Goal: Information Seeking & Learning: Find specific fact

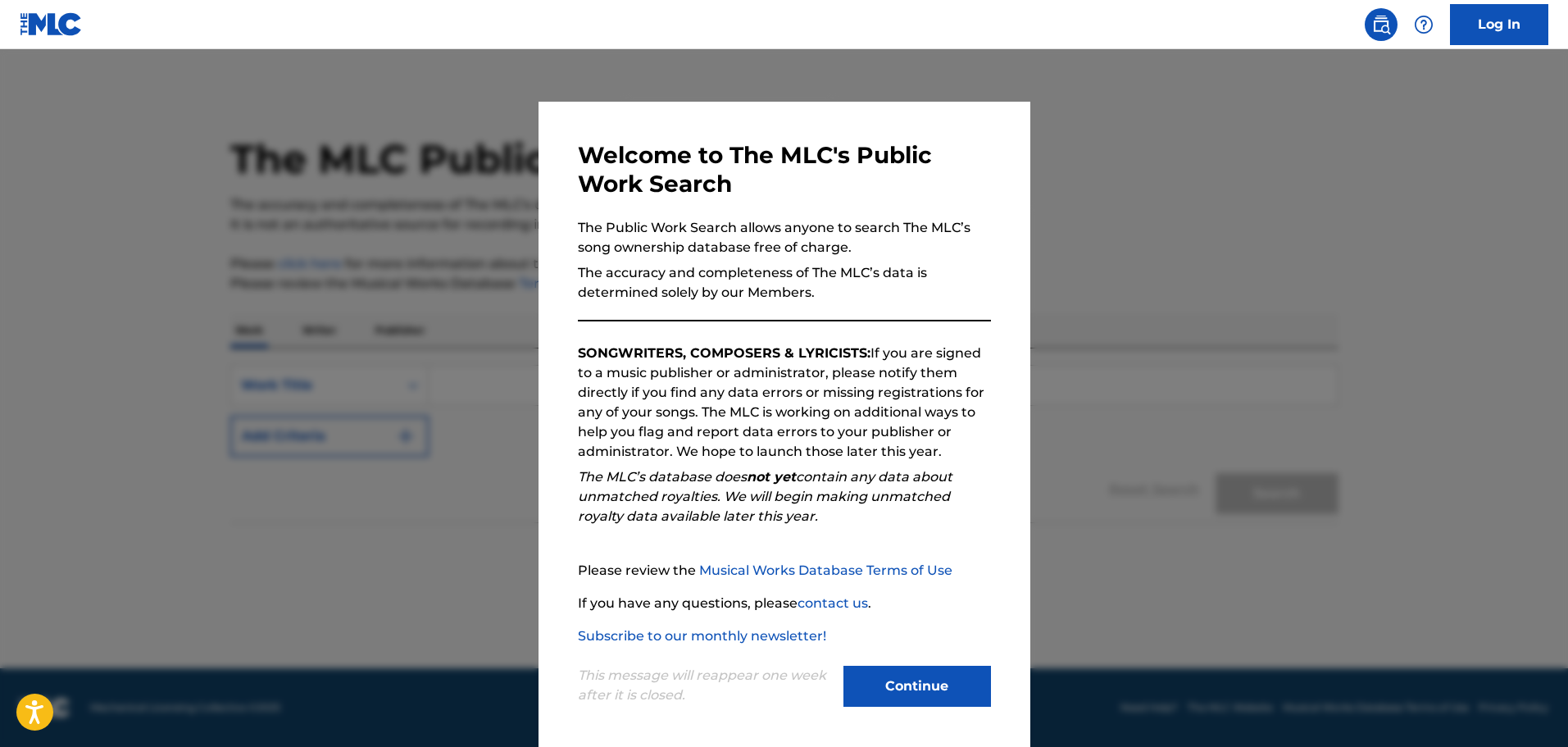
click at [873, 691] on button "Continue" at bounding box center [917, 686] width 148 height 41
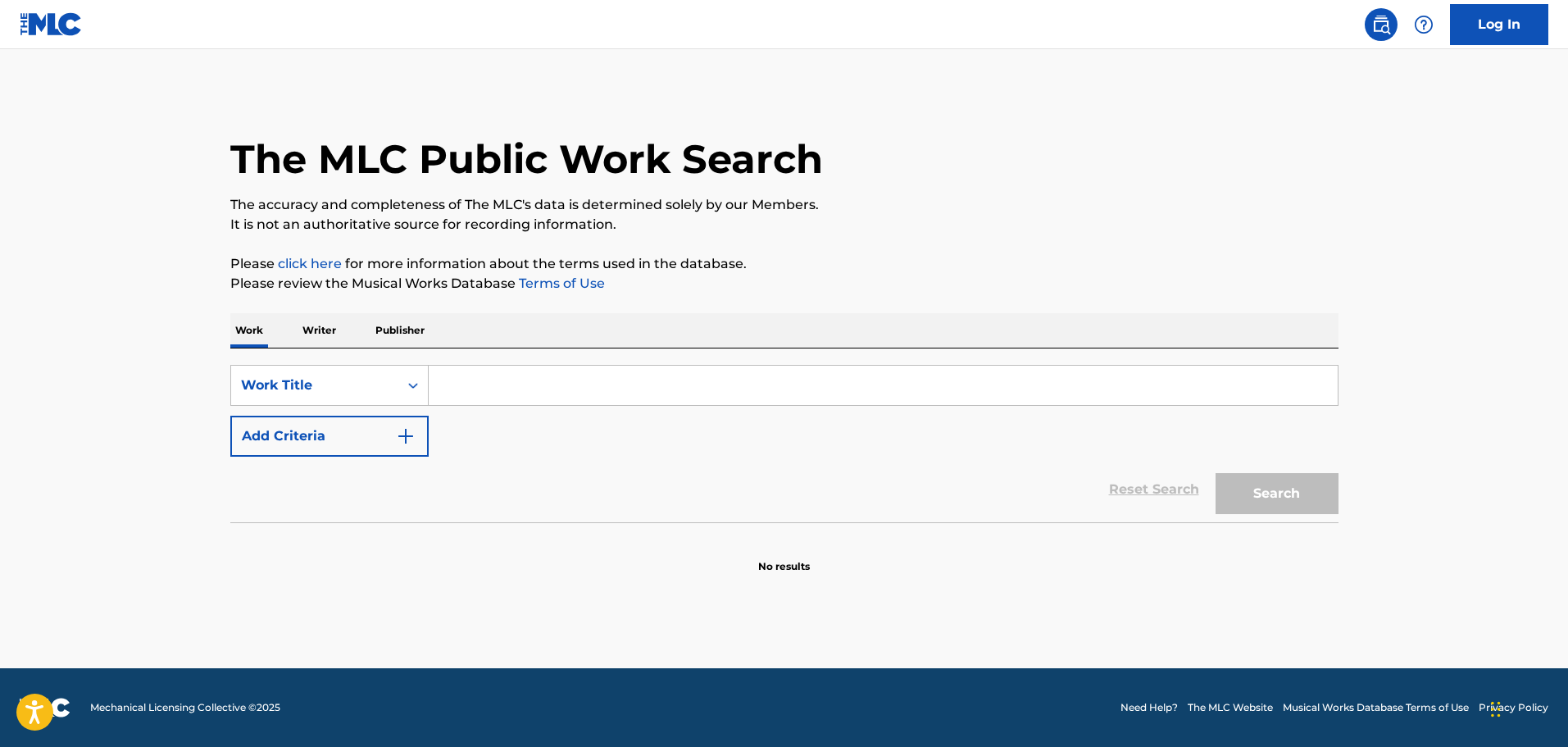
click at [558, 382] on input "Search Form" at bounding box center [883, 385] width 909 height 39
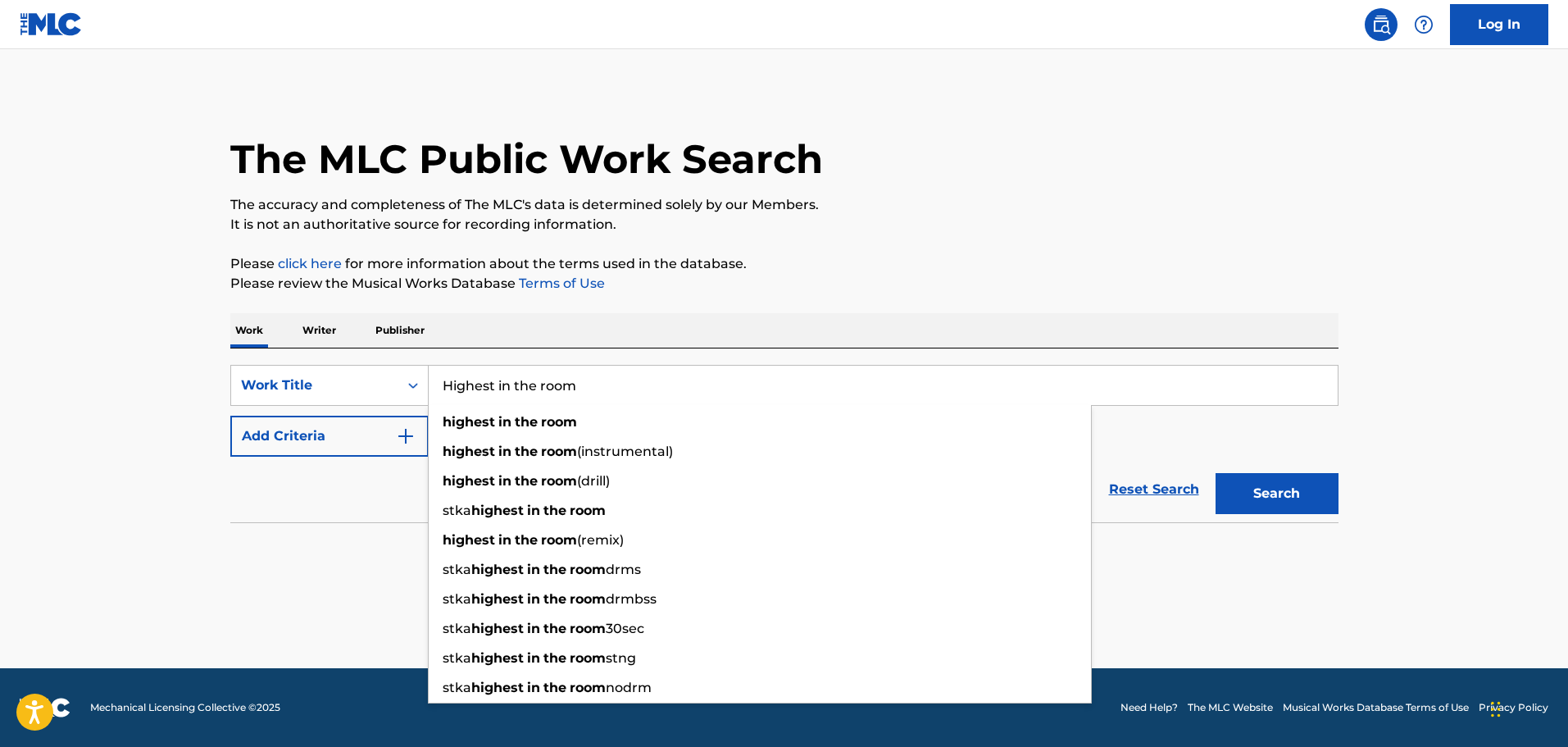
type input "Highest in the room"
click at [313, 442] on button "Add Criteria" at bounding box center [330, 436] width 199 height 41
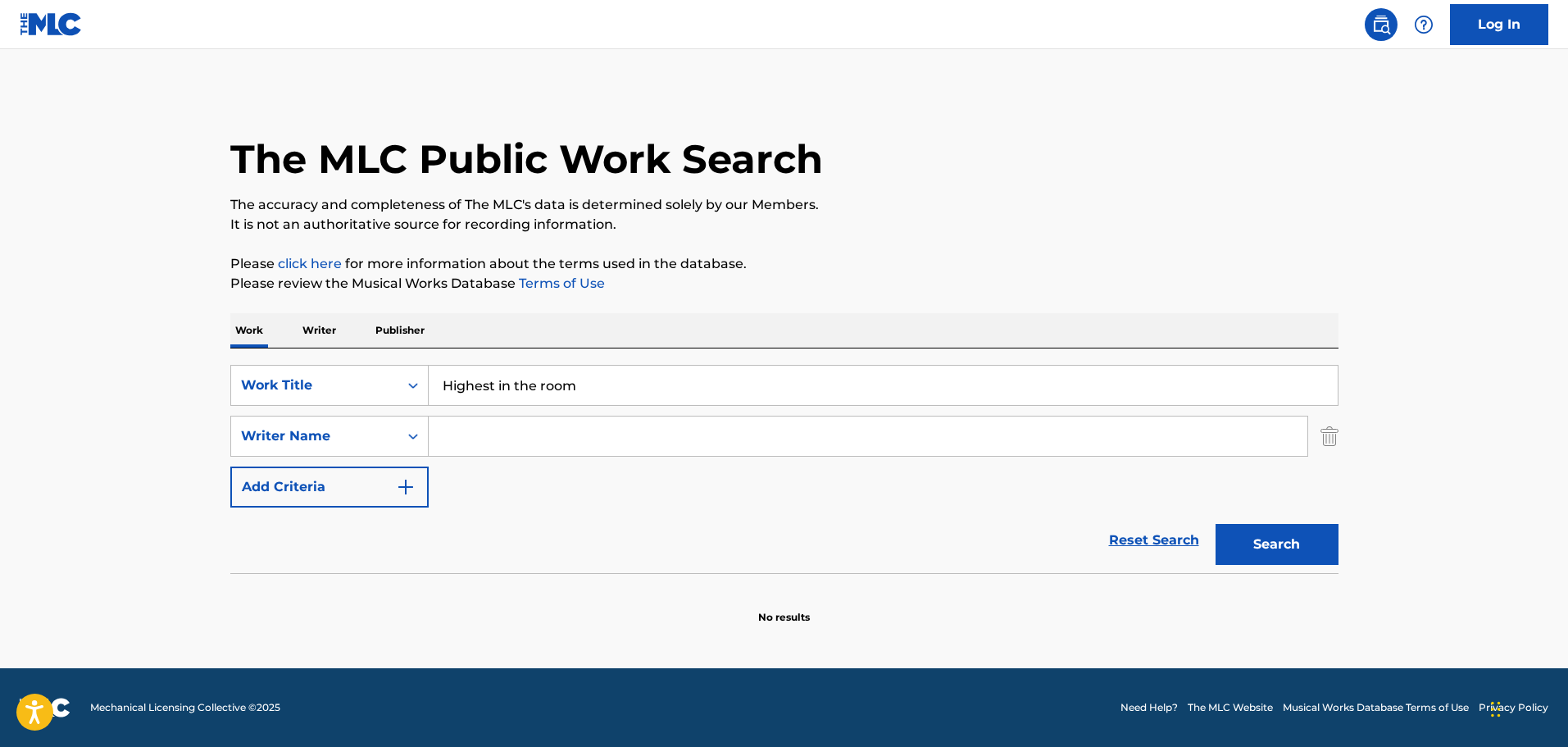
click at [531, 431] on input "Search Form" at bounding box center [868, 436] width 878 height 39
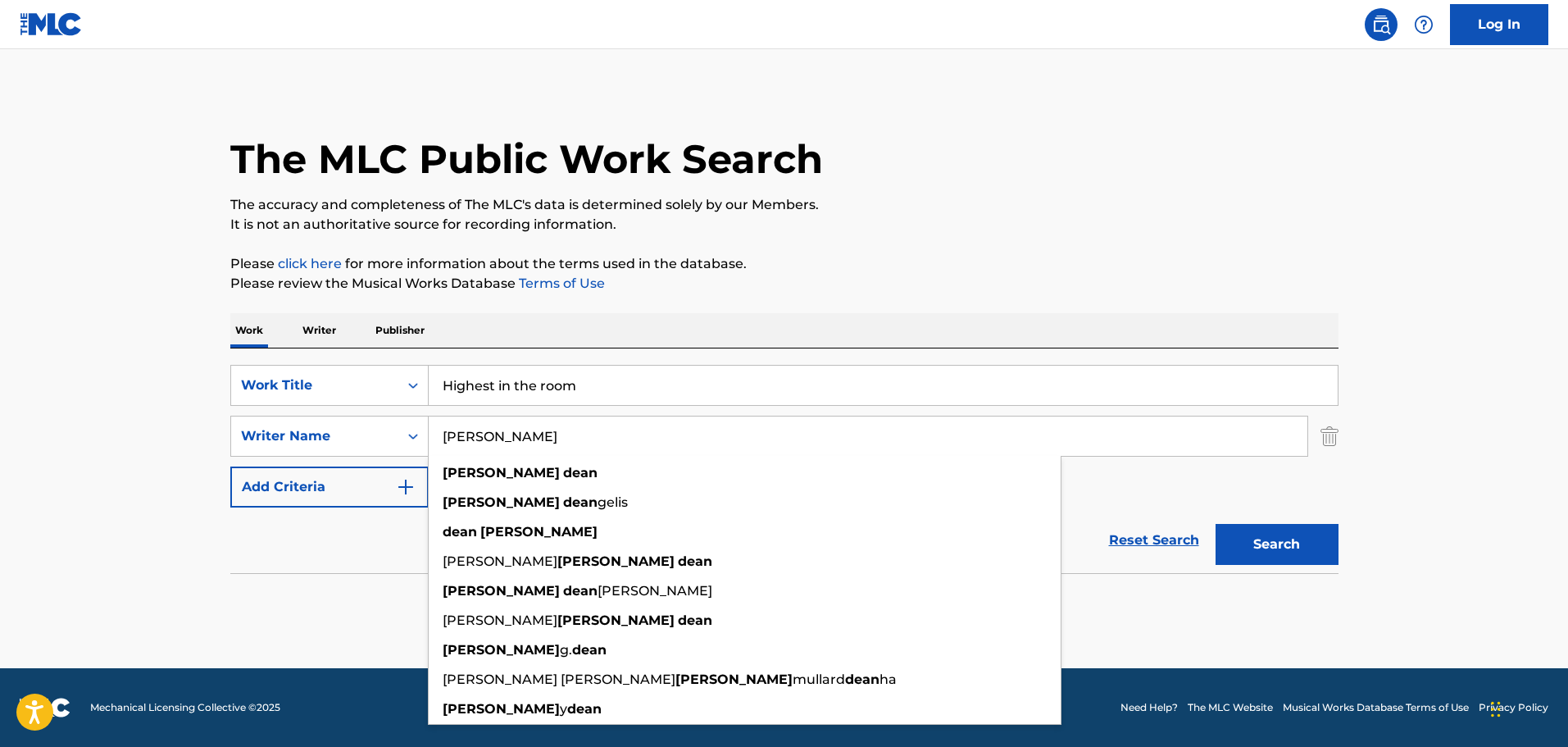
type input "Mike Dean"
click at [1263, 531] on button "Search" at bounding box center [1277, 545] width 123 height 41
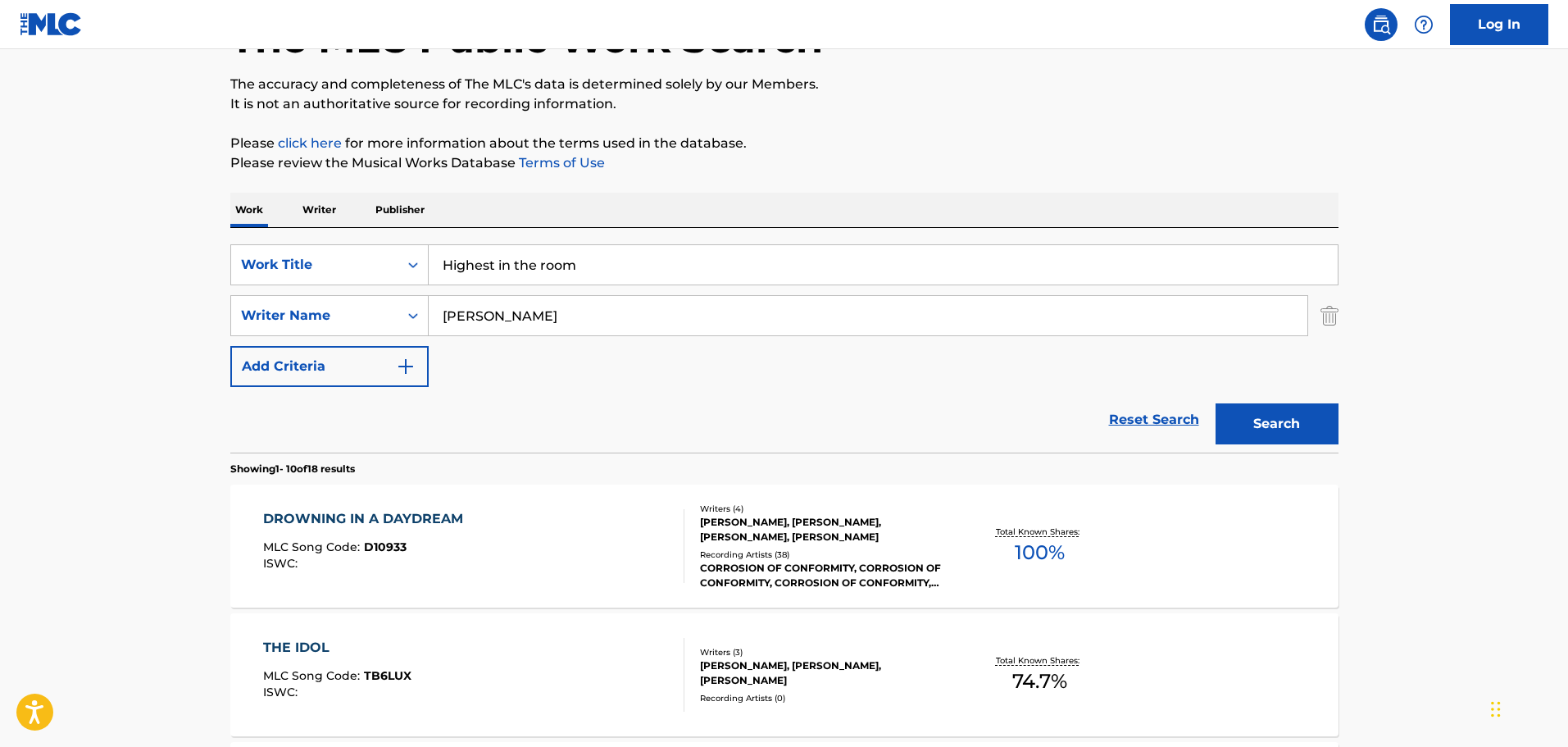
scroll to position [164, 0]
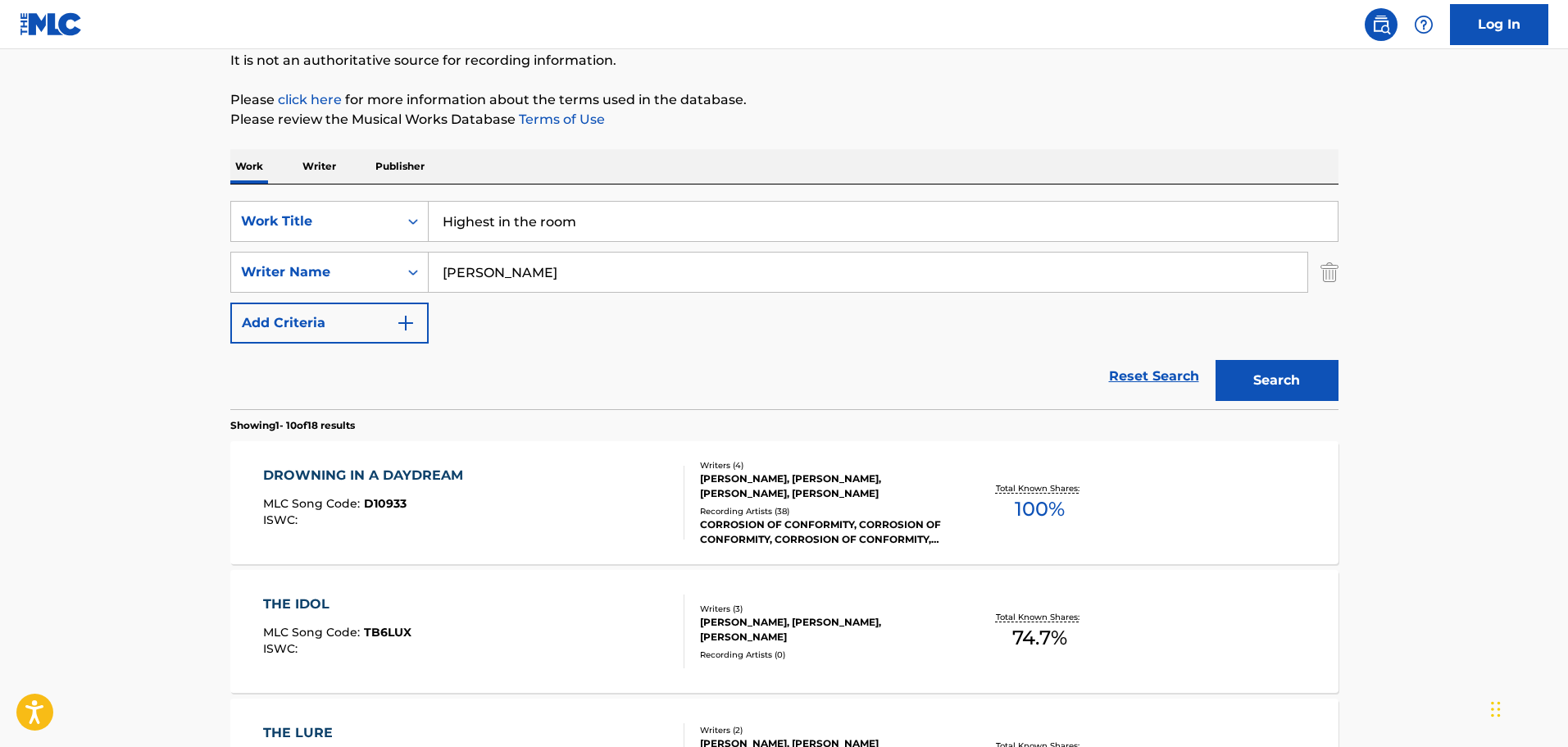
click at [912, 521] on div "CORROSION OF CONFORMITY, CORROSION OF CONFORMITY, CORROSION OF CONFORMITY, CORR…" at bounding box center [824, 532] width 247 height 30
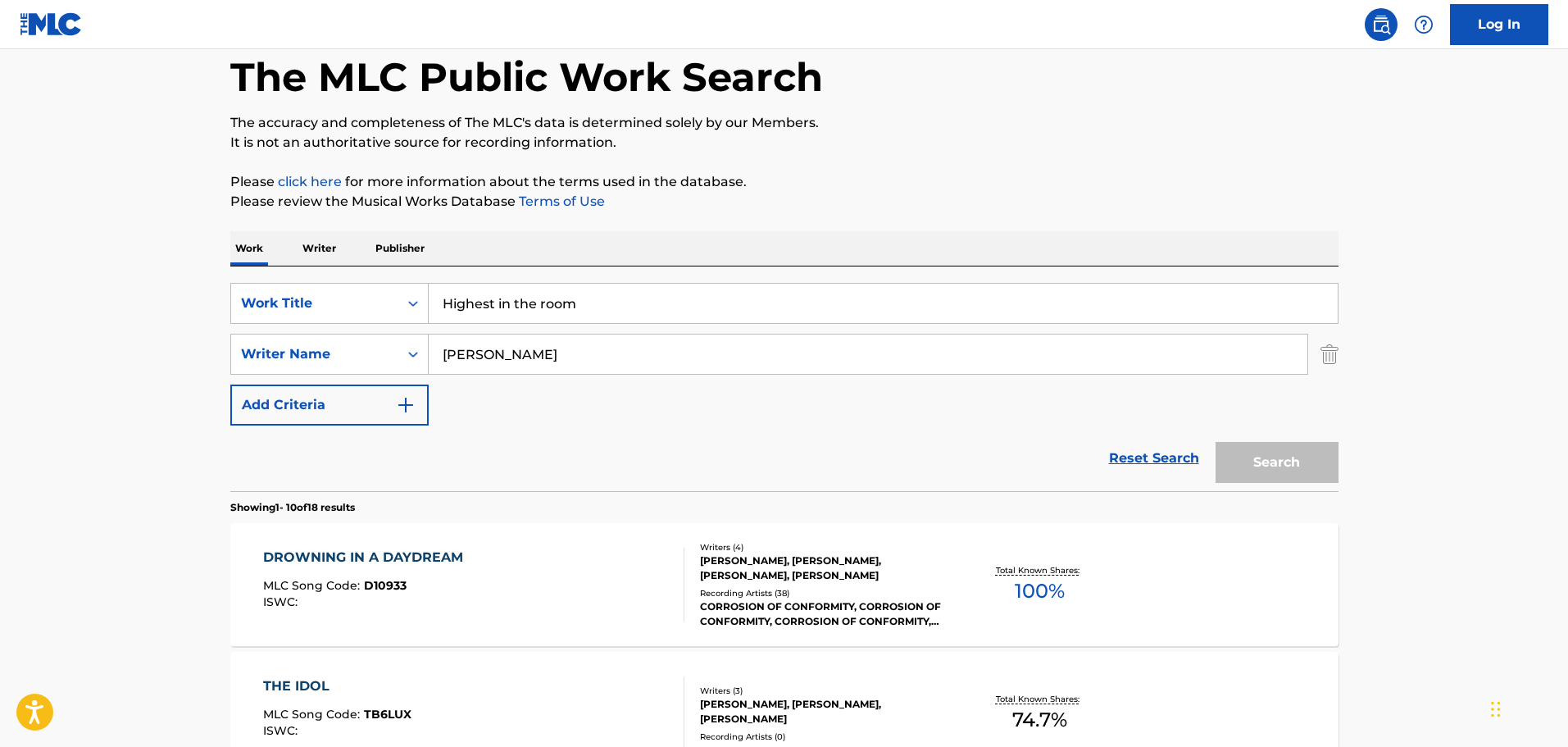
scroll to position [164, 0]
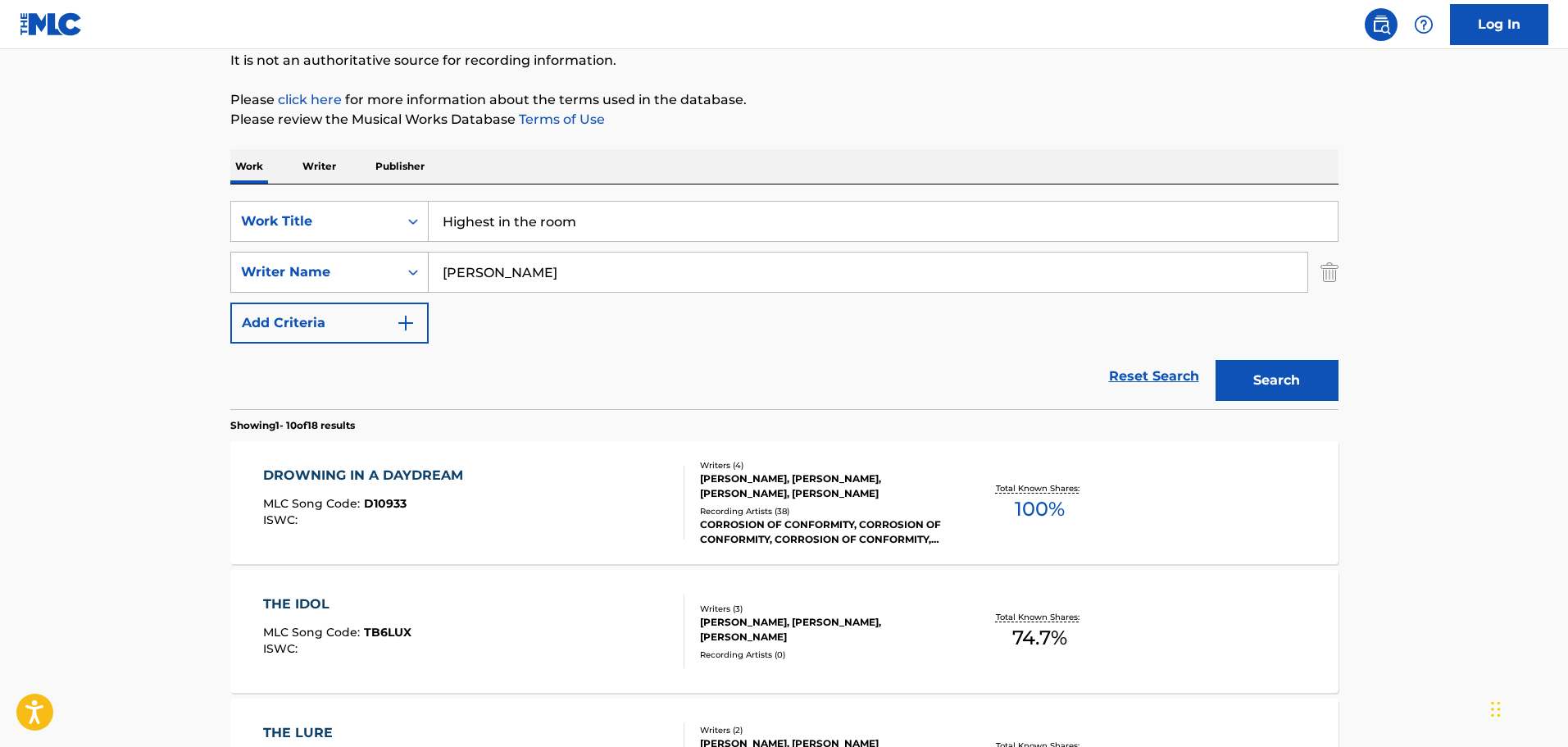
drag, startPoint x: 561, startPoint y: 269, endPoint x: 334, endPoint y: 270, distance: 227.0
click at [334, 270] on div "SearchWithCriteria1389fa24-e50a-45d8-b335-3b3bbe320018 Writer Name Mike Dean" at bounding box center [784, 272] width 1109 height 41
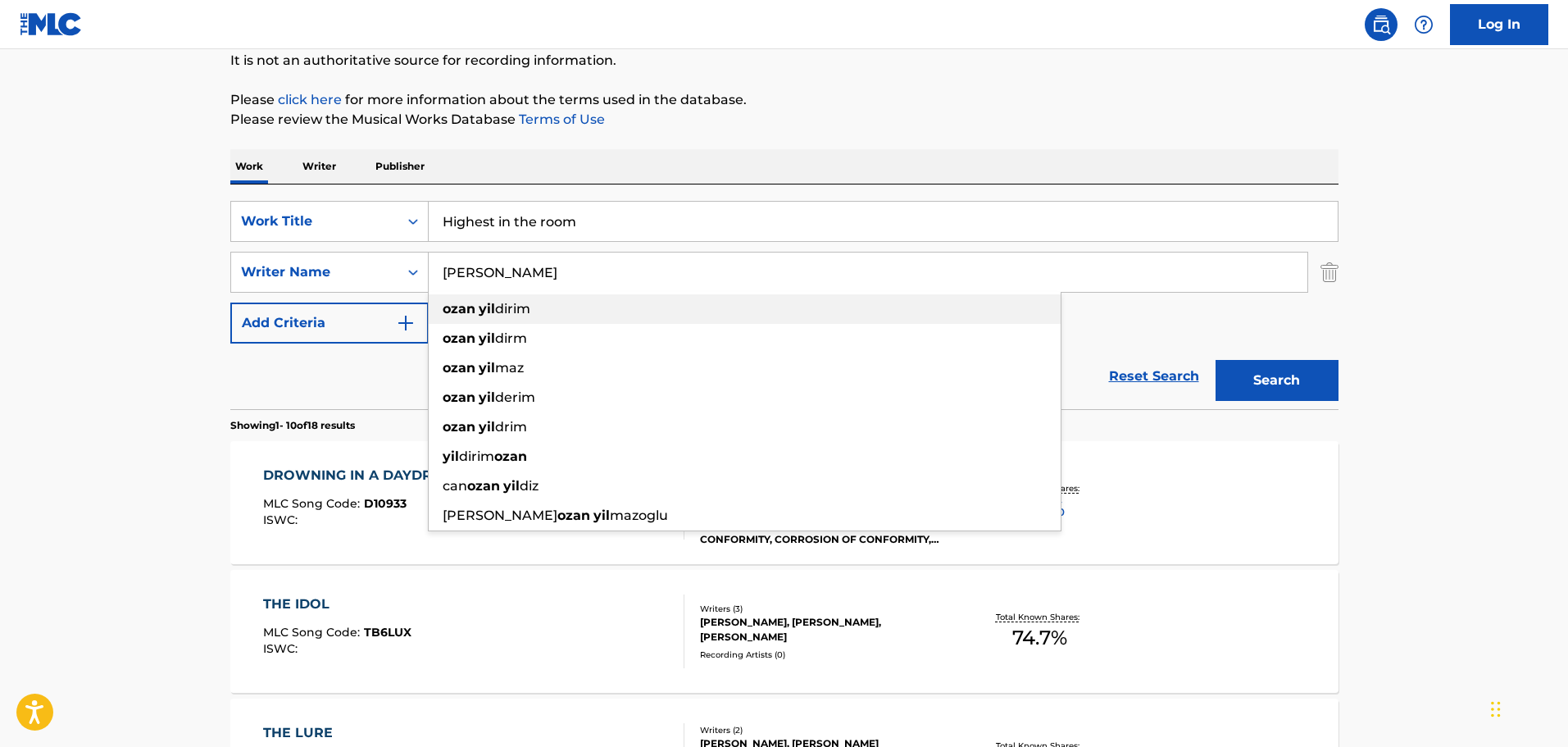
click at [578, 296] on div "ozan yil dirim" at bounding box center [745, 309] width 632 height 30
type input "ozan yildirim"
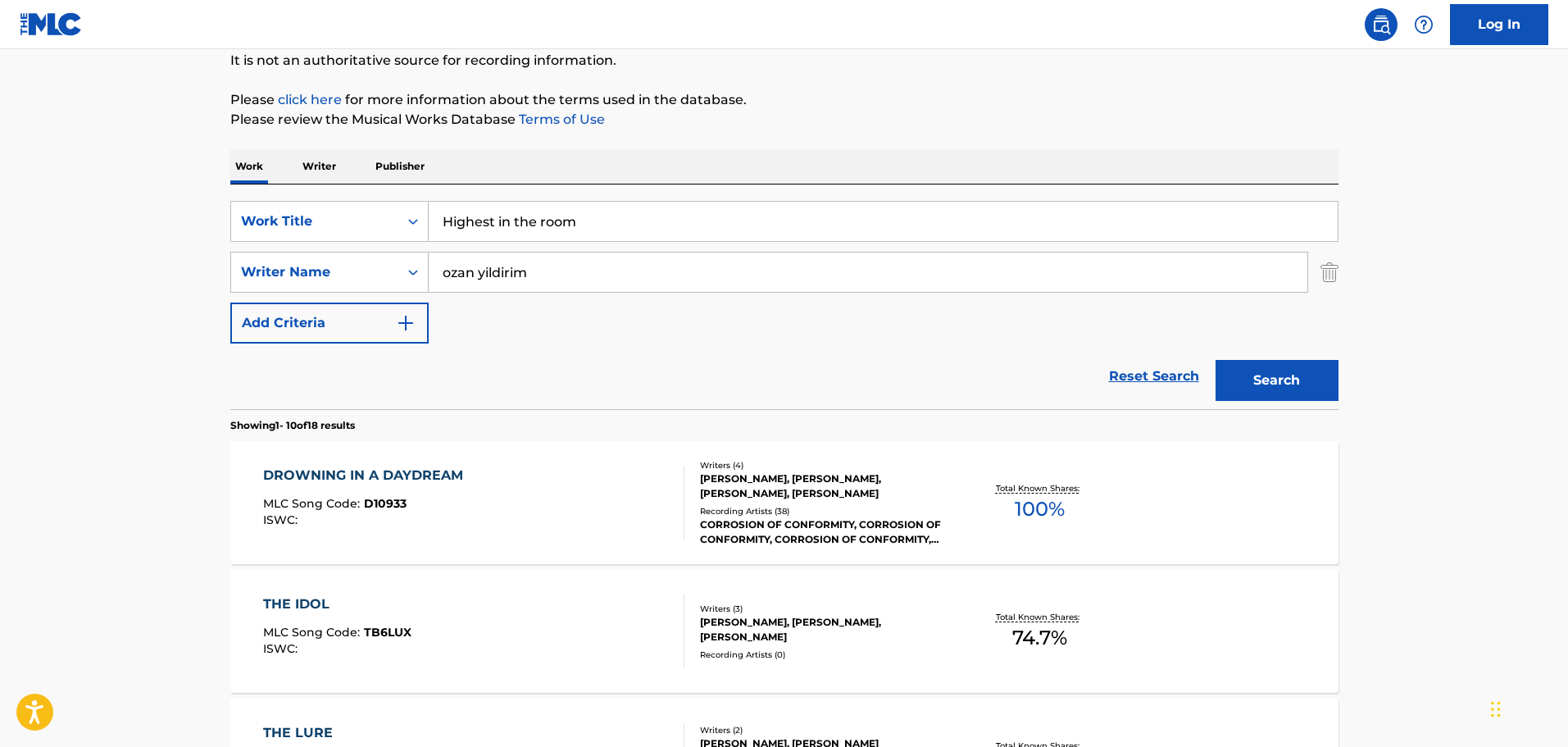
drag, startPoint x: 1321, startPoint y: 356, endPoint x: 1305, endPoint y: 363, distance: 17.5
click at [1313, 355] on div "Search" at bounding box center [1272, 376] width 131 height 65
click at [1305, 365] on button "Search" at bounding box center [1277, 381] width 123 height 41
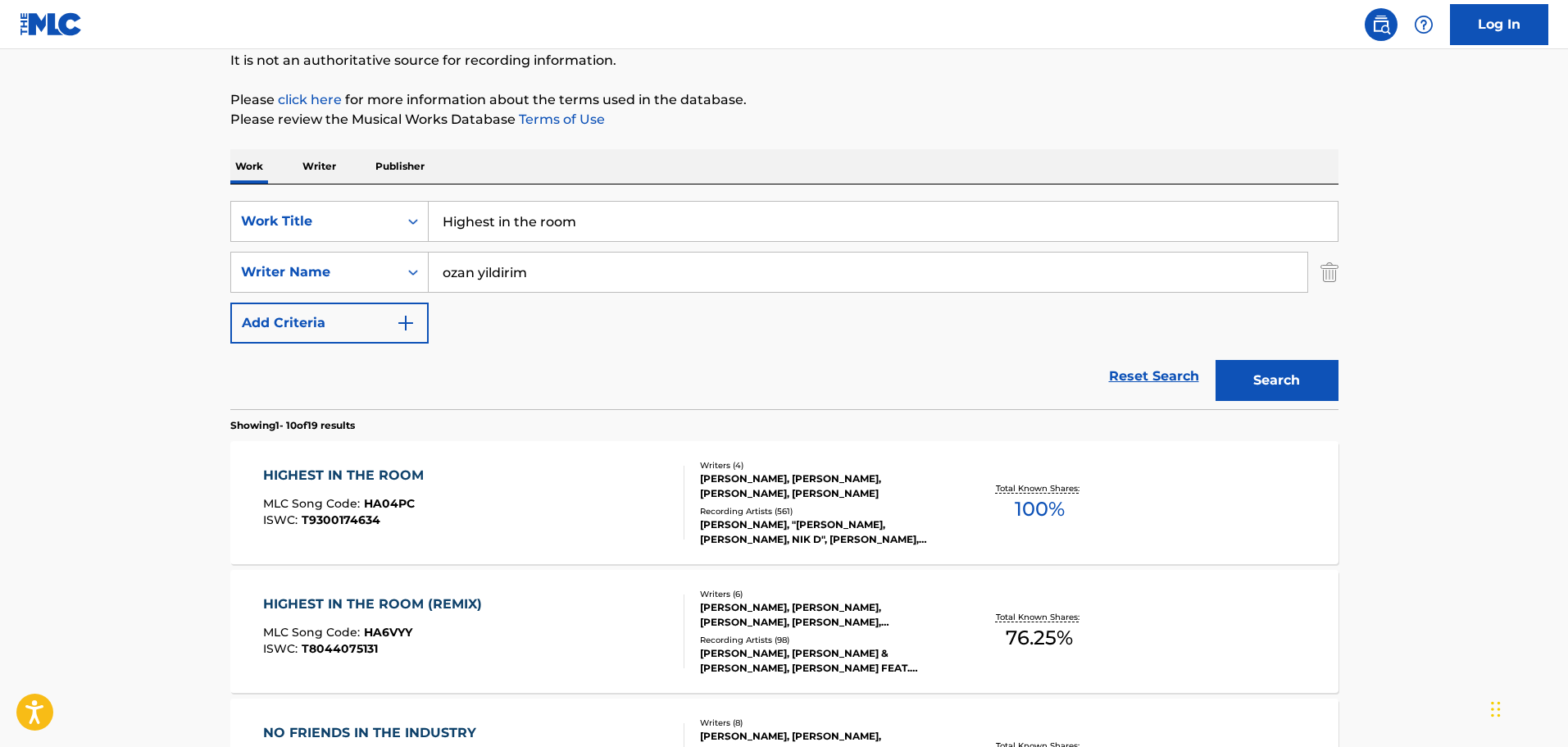
click at [890, 465] on div "Writers ( 4 )" at bounding box center [824, 466] width 247 height 13
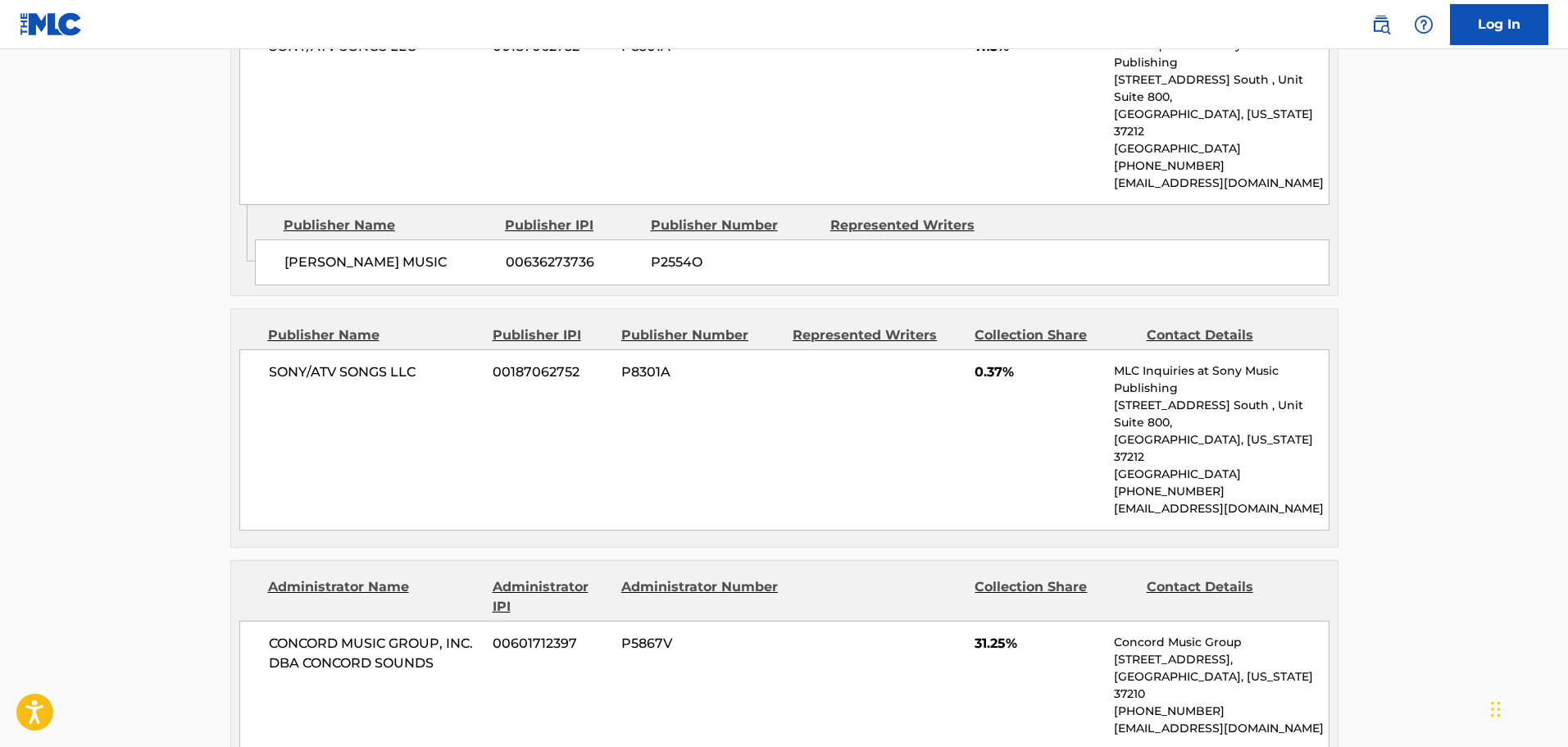
scroll to position [1640, 0]
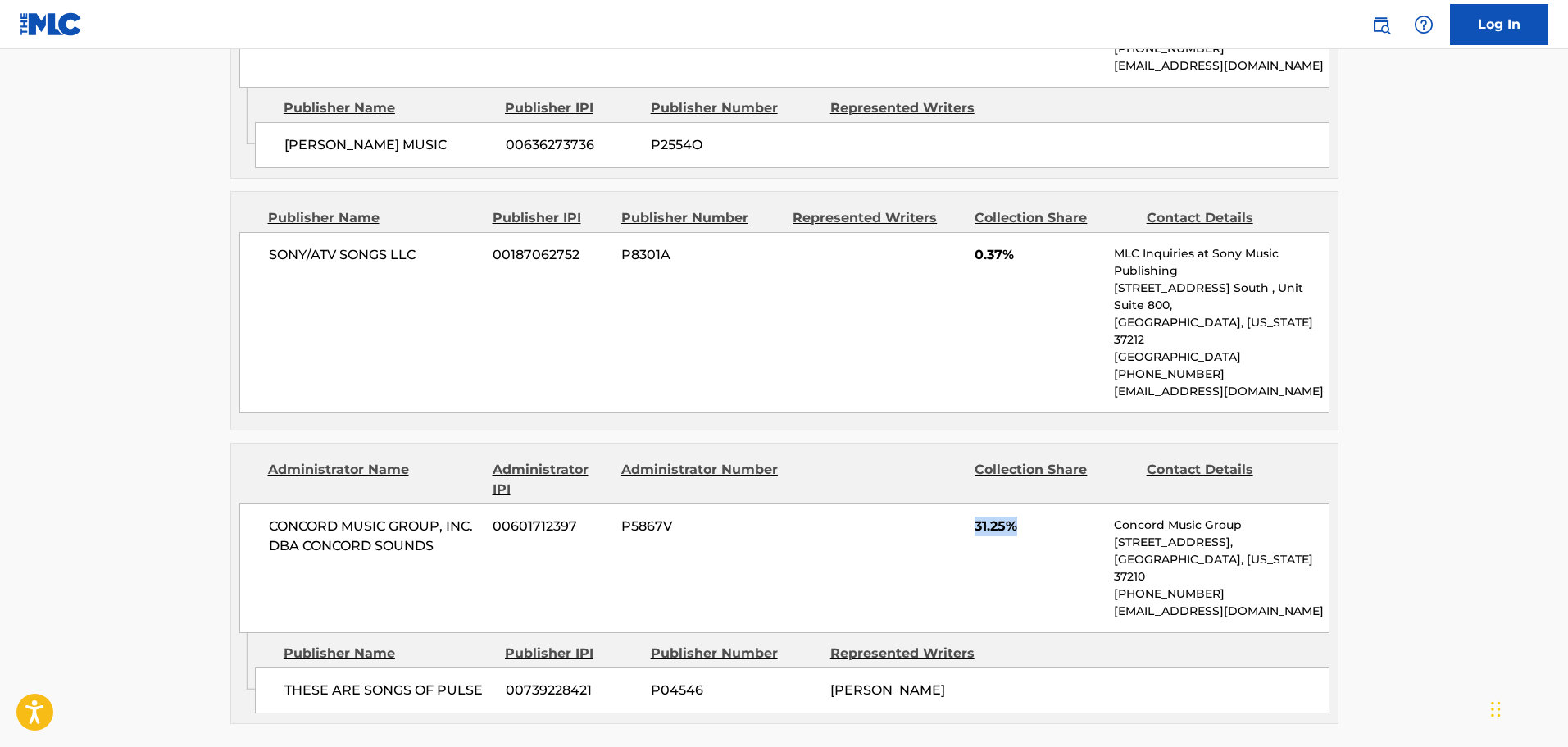
drag, startPoint x: 974, startPoint y: 390, endPoint x: 1061, endPoint y: 387, distance: 87.1
click at [1061, 517] on span "31.25%" at bounding box center [1038, 527] width 127 height 20
drag, startPoint x: 1061, startPoint y: 387, endPoint x: 929, endPoint y: 387, distance: 132.0
click at [929, 503] on div "CONCORD MUSIC GROUP, INC. DBA CONCORD SOUNDS 00601712397 P5867V 31.25% Concord …" at bounding box center [784, 568] width 1090 height 130
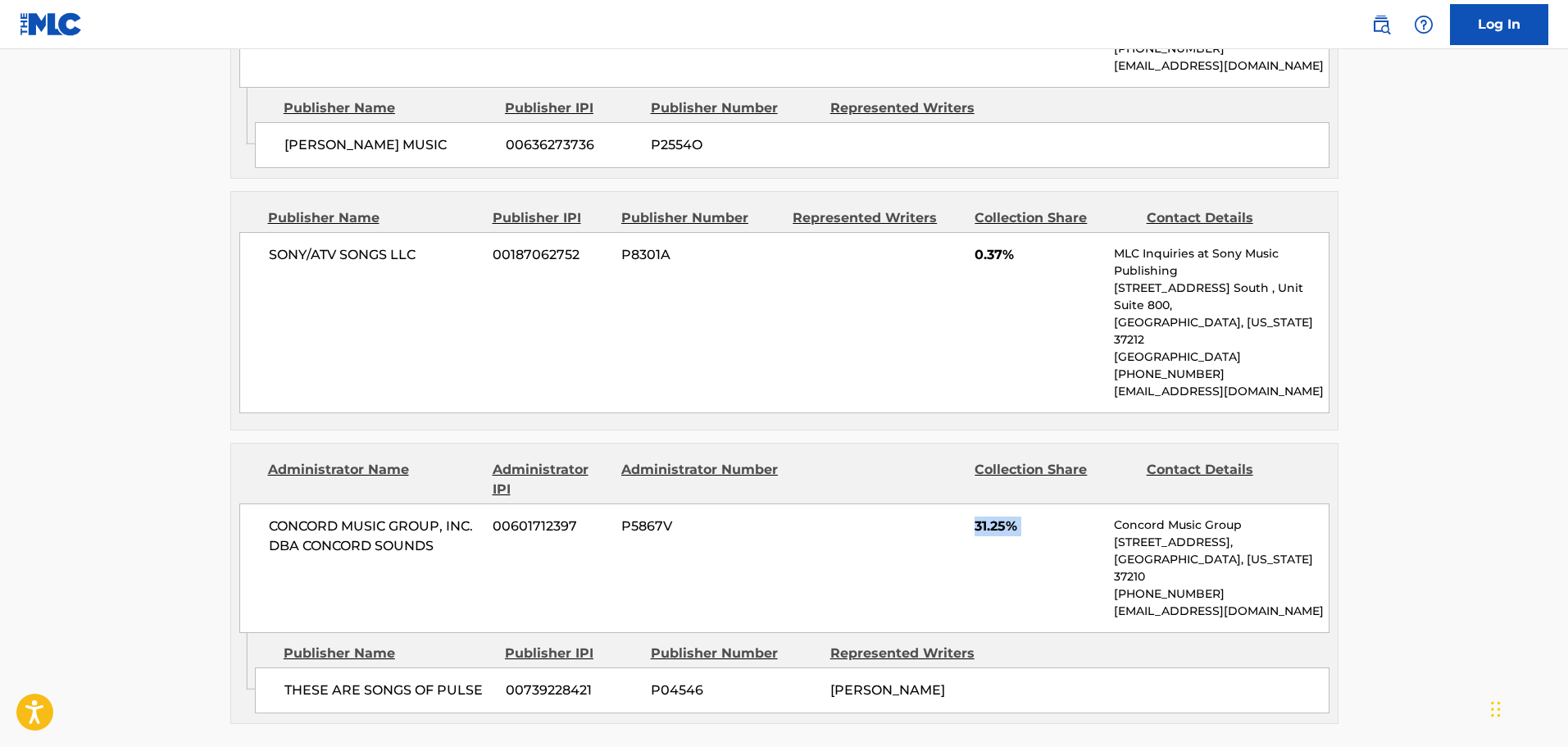
click at [929, 503] on div "CONCORD MUSIC GROUP, INC. DBA CONCORD SOUNDS 00601712397 P5867V 31.25% Concord …" at bounding box center [784, 568] width 1090 height 130
drag, startPoint x: 929, startPoint y: 387, endPoint x: 1089, endPoint y: 385, distance: 160.0
click at [1089, 503] on div "CONCORD MUSIC GROUP, INC. DBA CONCORD SOUNDS 00601712397 P5867V 31.25% Concord …" at bounding box center [784, 568] width 1090 height 130
click at [1089, 517] on span "31.25%" at bounding box center [1038, 527] width 127 height 20
drag, startPoint x: 1089, startPoint y: 385, endPoint x: 952, endPoint y: 385, distance: 137.0
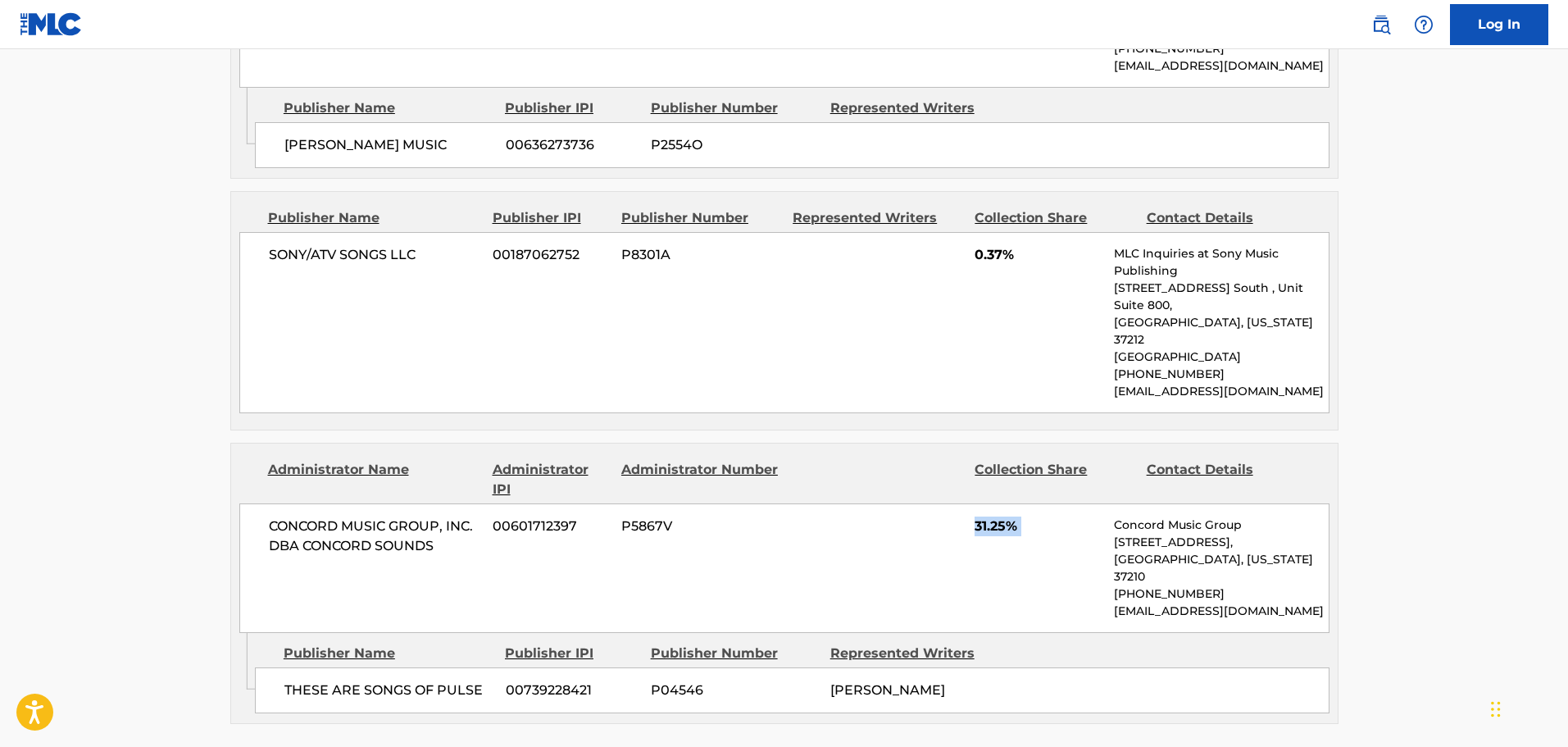
click at [952, 503] on div "CONCORD MUSIC GROUP, INC. DBA CONCORD SOUNDS 00601712397 P5867V 31.25% Concord …" at bounding box center [784, 568] width 1090 height 130
click at [955, 503] on div "CONCORD MUSIC GROUP, INC. DBA CONCORD SOUNDS 00601712397 P5867V 31.25% Concord …" at bounding box center [784, 568] width 1090 height 130
click at [955, 503] on div "CONCORD MUSIC GROUP, INC. DBA CONCORD SOUNDS 00601712397 P5867V 31.25% Concord …" at bounding box center [784, 568] width 1090 height 130
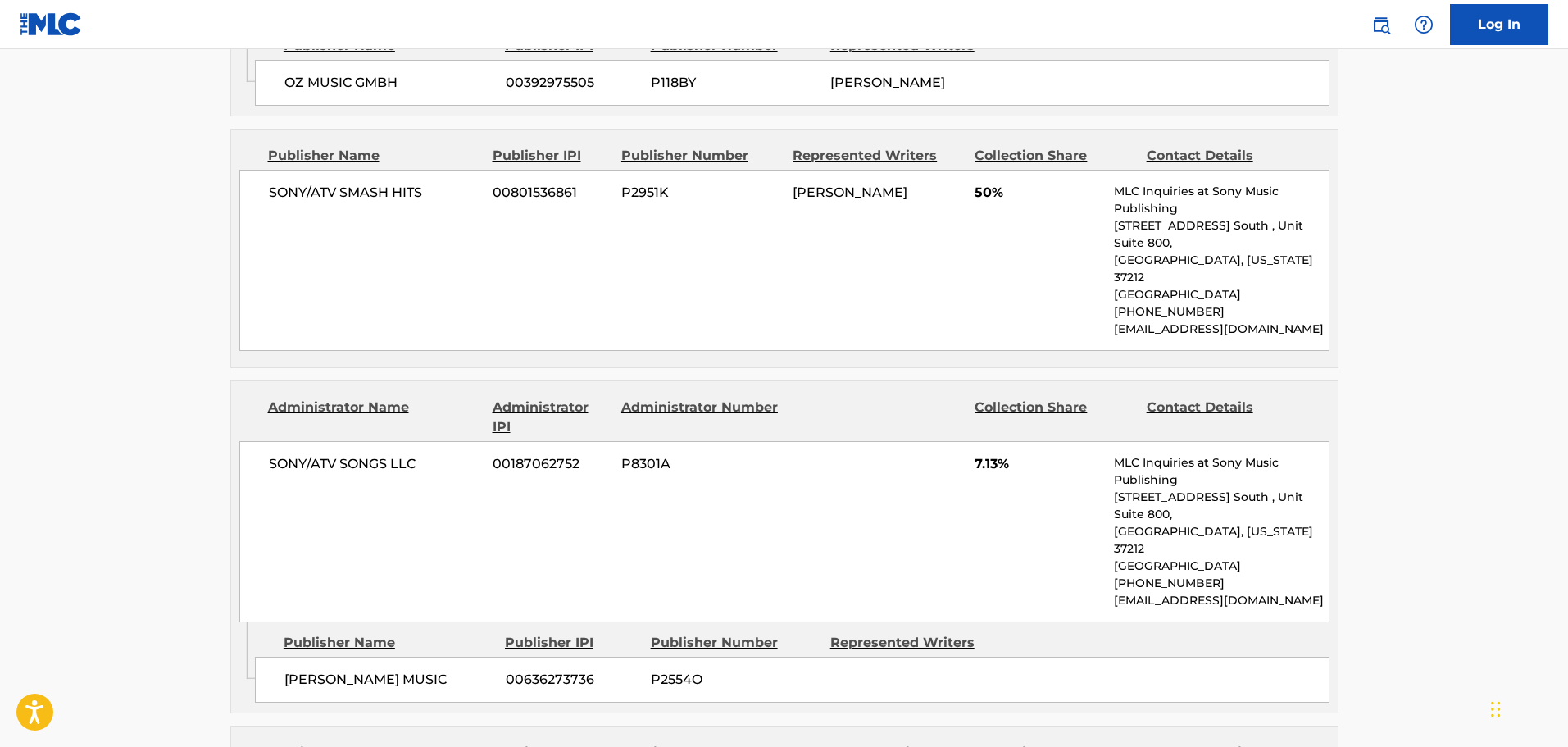
scroll to position [1148, 0]
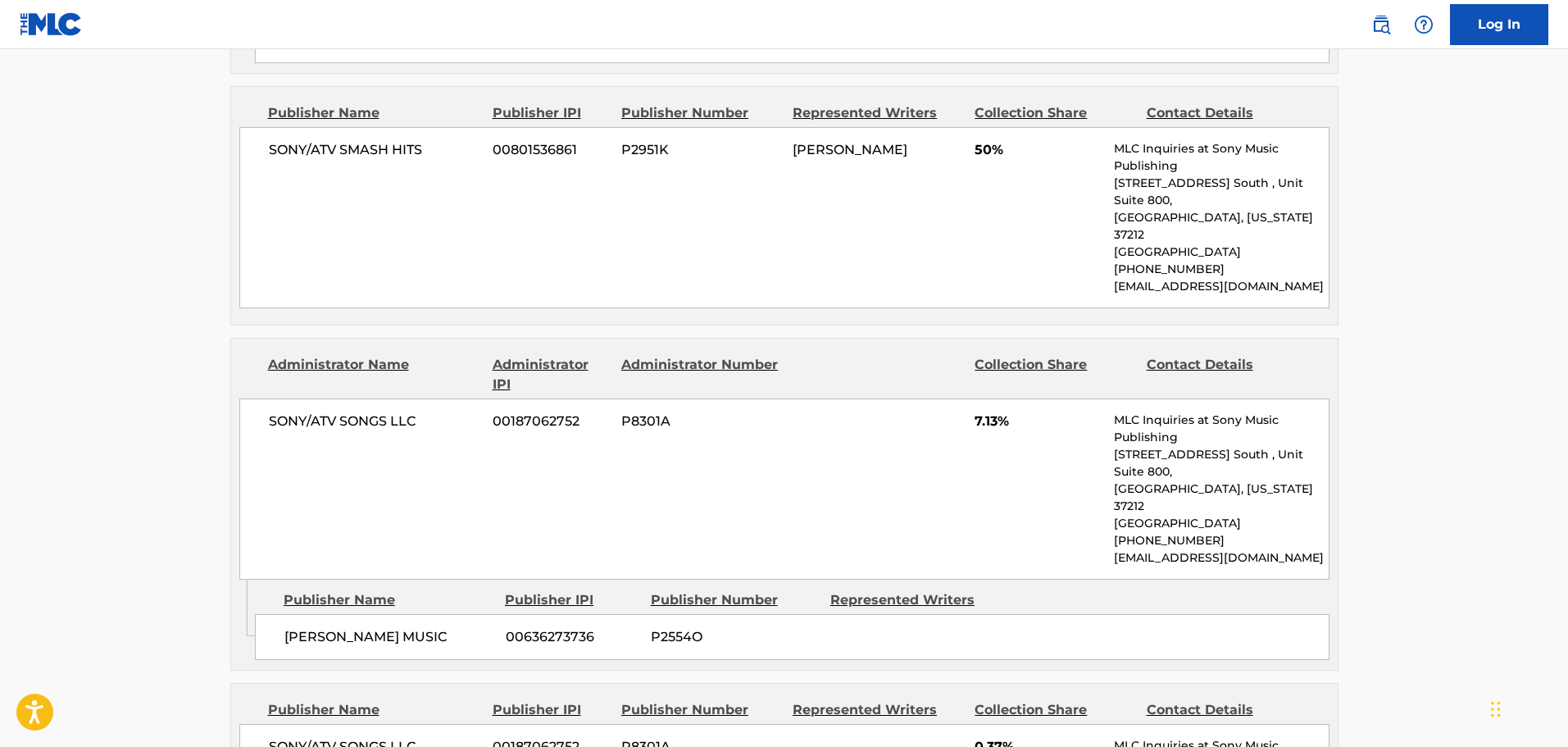
scroll to position [164, 0]
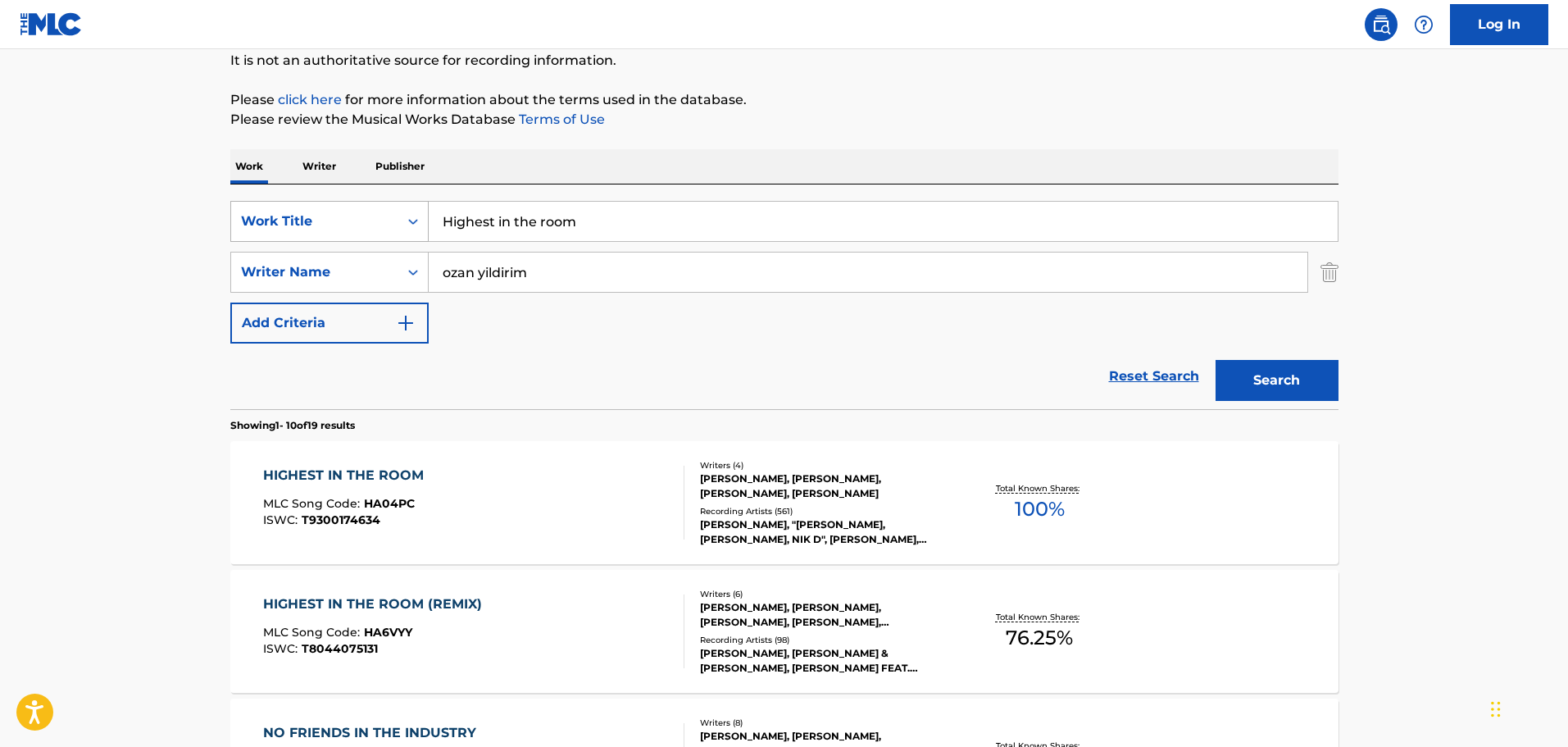
drag, startPoint x: 614, startPoint y: 234, endPoint x: 458, endPoint y: 205, distance: 158.7
click at [375, 217] on div "SearchWithCriteriaccba23c5-335d-4485-9413-b410c0cb9e66 Work Title Highest in th…" at bounding box center [784, 221] width 1109 height 41
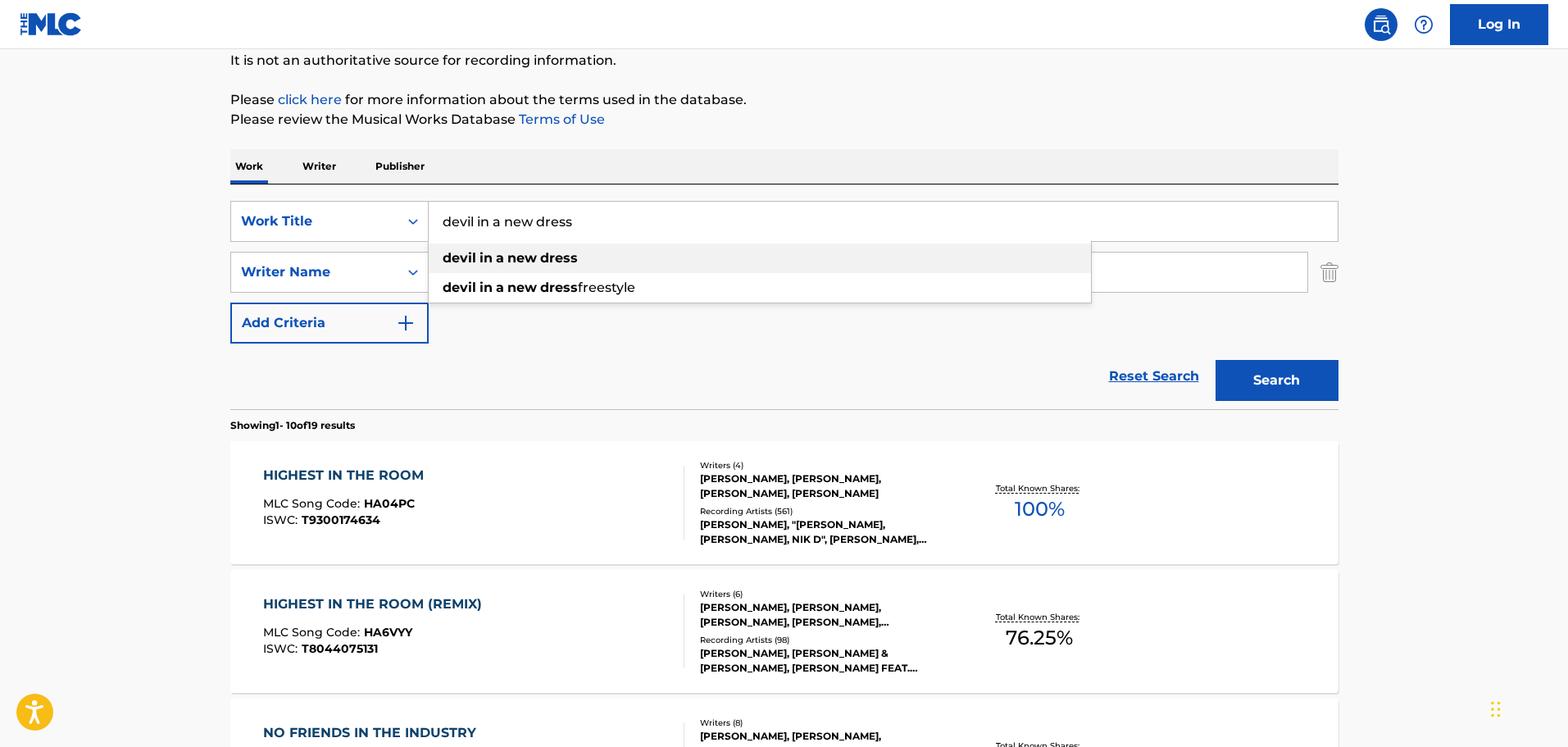
type input "devil in a new dress"
drag, startPoint x: 612, startPoint y: 246, endPoint x: 623, endPoint y: 258, distance: 16.3
click at [611, 247] on div "devil in a new dress" at bounding box center [760, 258] width 663 height 30
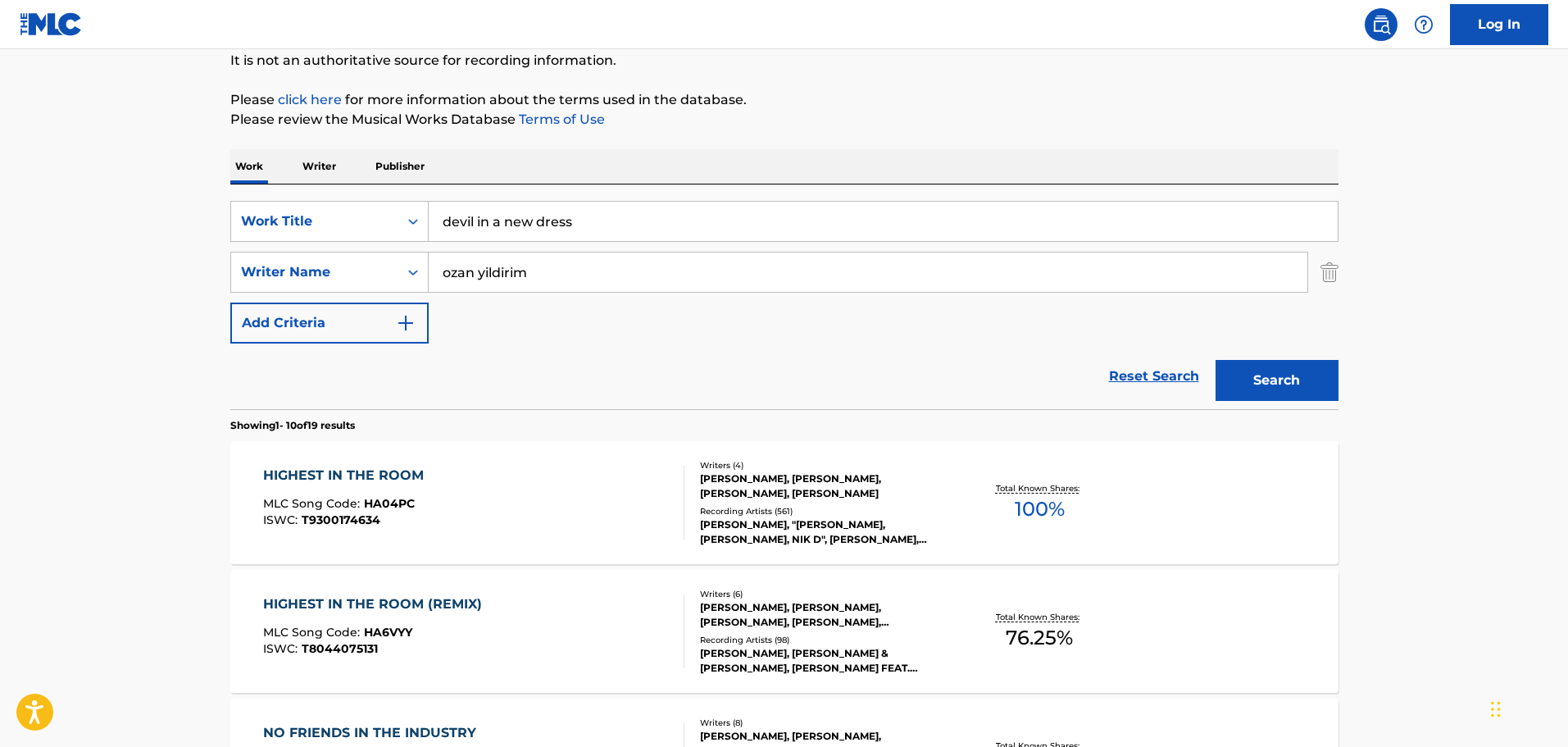
drag, startPoint x: 141, startPoint y: 315, endPoint x: 72, endPoint y: 337, distance: 72.4
click at [1279, 382] on button "Search" at bounding box center [1277, 381] width 123 height 41
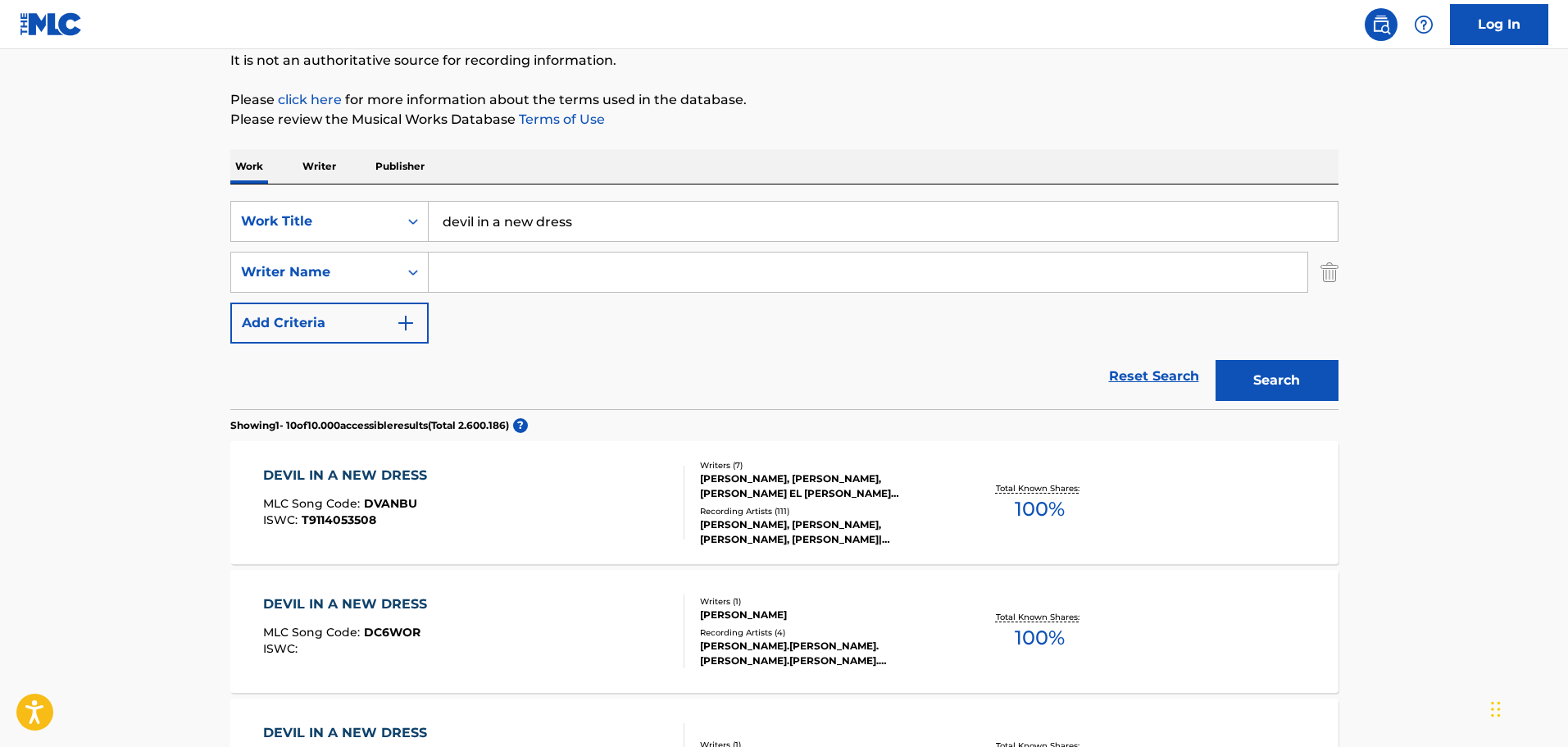
click at [898, 458] on div "DEVIL IN A NEW DRESS MLC Song Code : DVANBU ISWC : T9114053508 Writers ( 7 ) MI…" at bounding box center [784, 502] width 1109 height 123
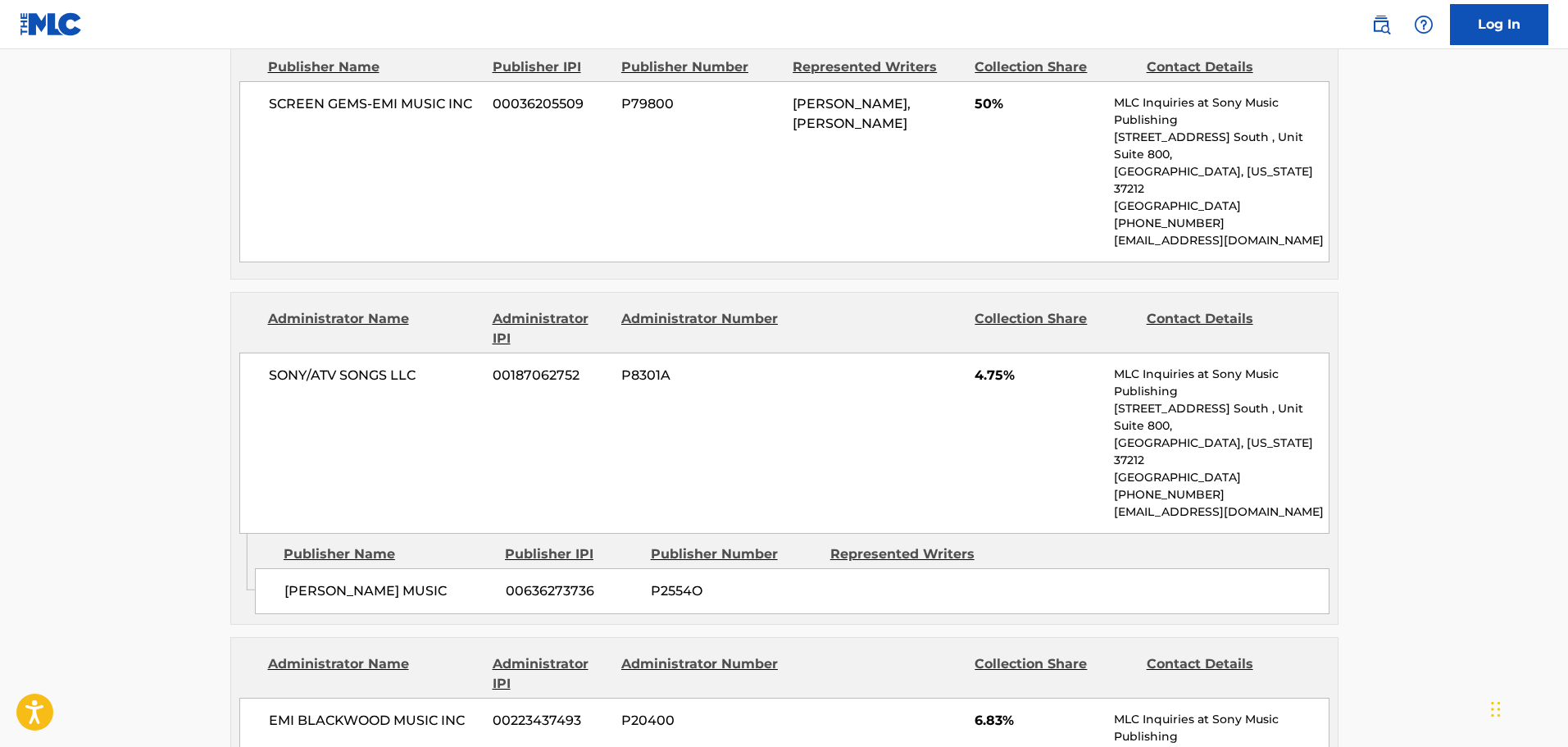
scroll to position [1230, 0]
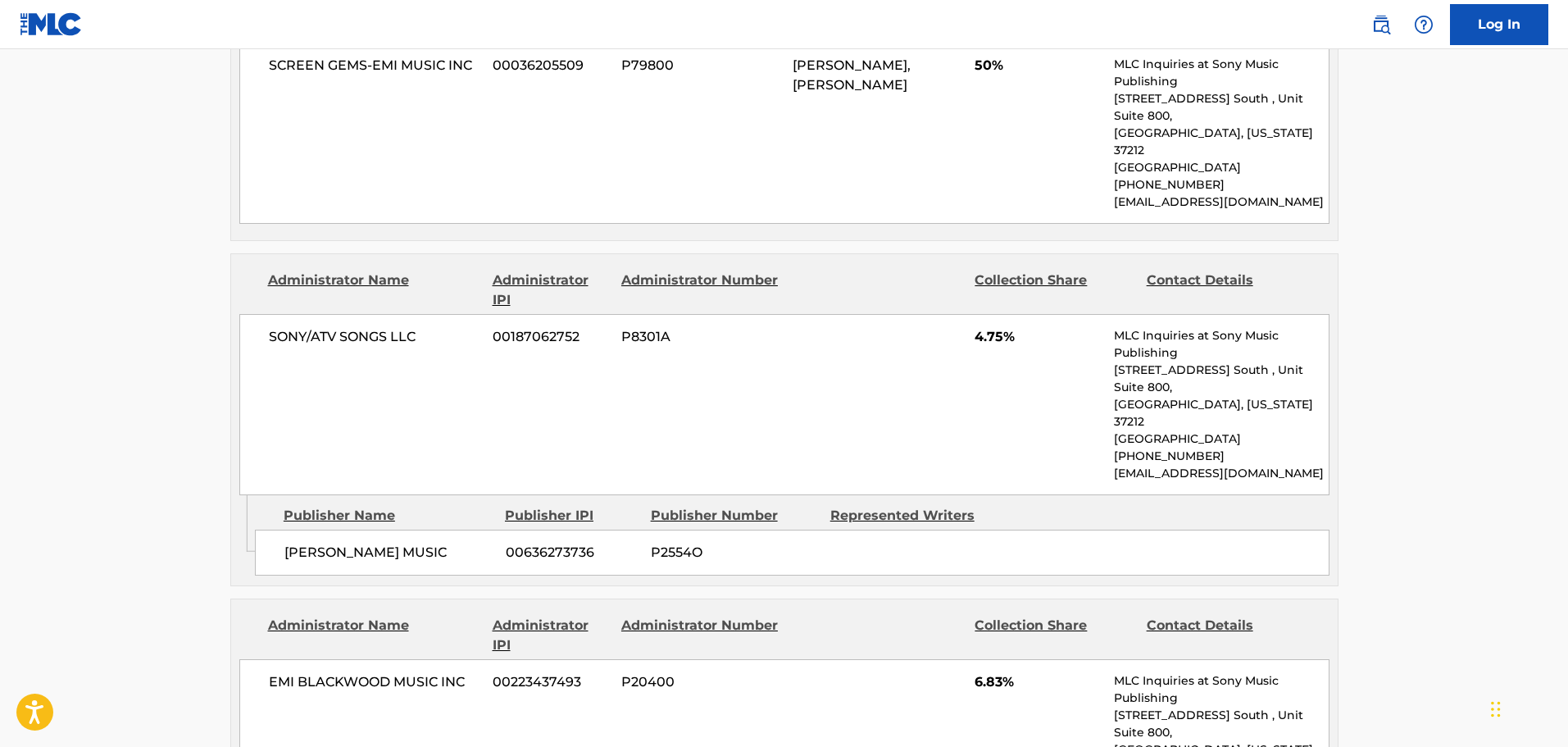
click at [296, 543] on span "PAPA GEORGE MUSIC" at bounding box center [389, 553] width 209 height 20
drag, startPoint x: 296, startPoint y: 427, endPoint x: 455, endPoint y: 412, distance: 159.7
click at [455, 529] on div "PAPA GEORGE MUSIC 00636273736 P2554O" at bounding box center [793, 552] width 1075 height 46
copy div "PAPA GEORGE MUSIC"
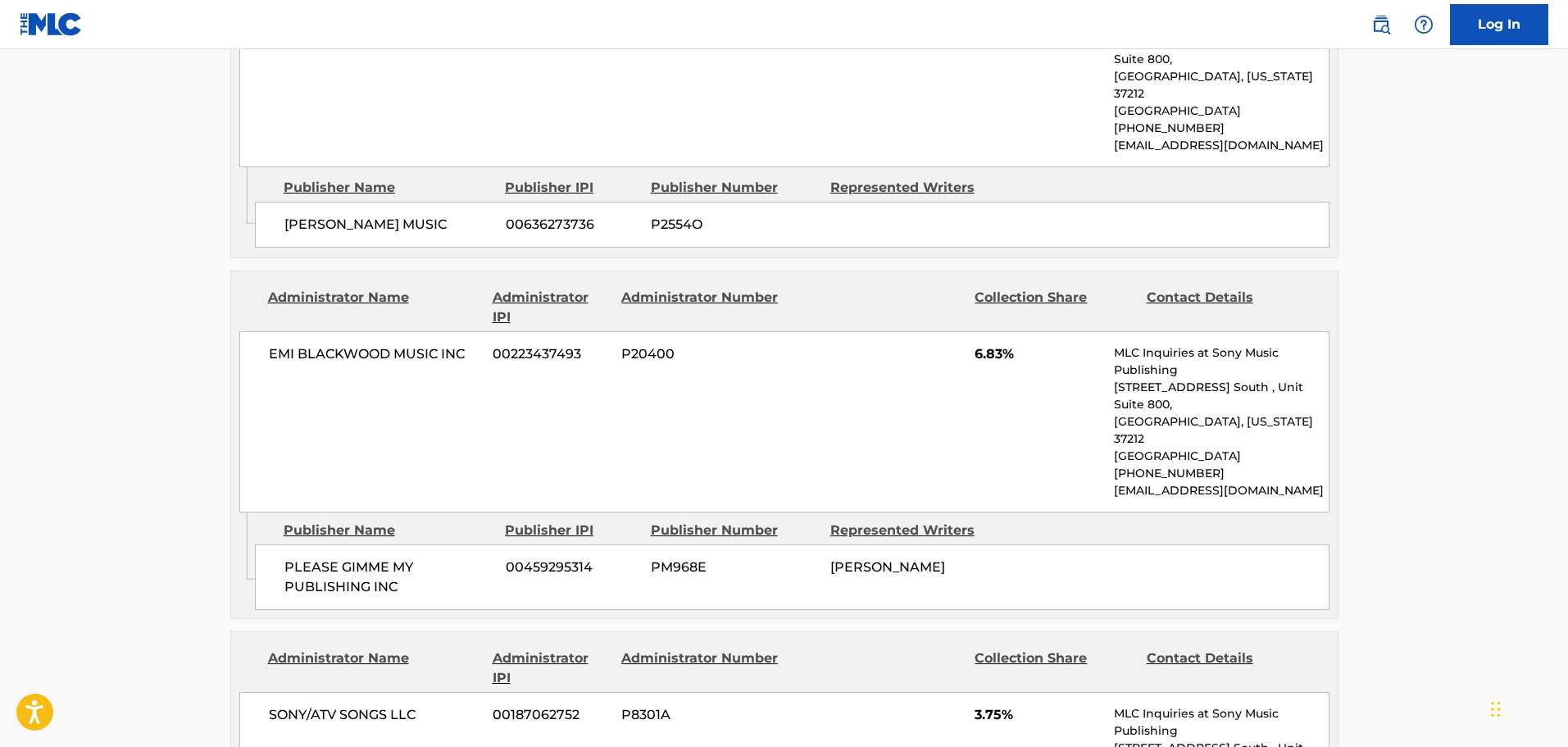
click at [663, 331] on div "EMI BLACKWOOD MUSIC INC 00223437493 P20400 6.83% MLC Inquiries at Sony Music Pu…" at bounding box center [784, 422] width 1090 height 181
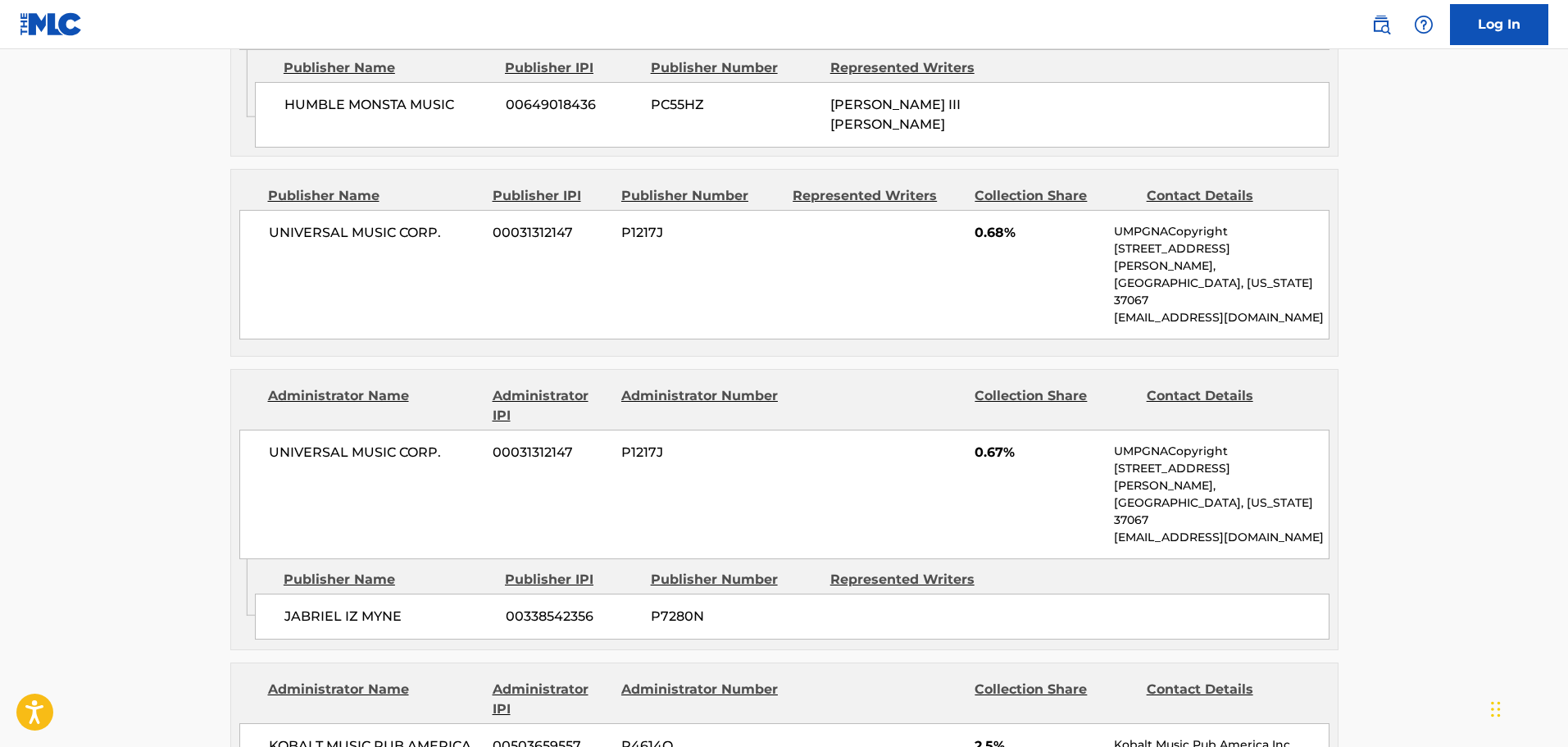
scroll to position [2951, 0]
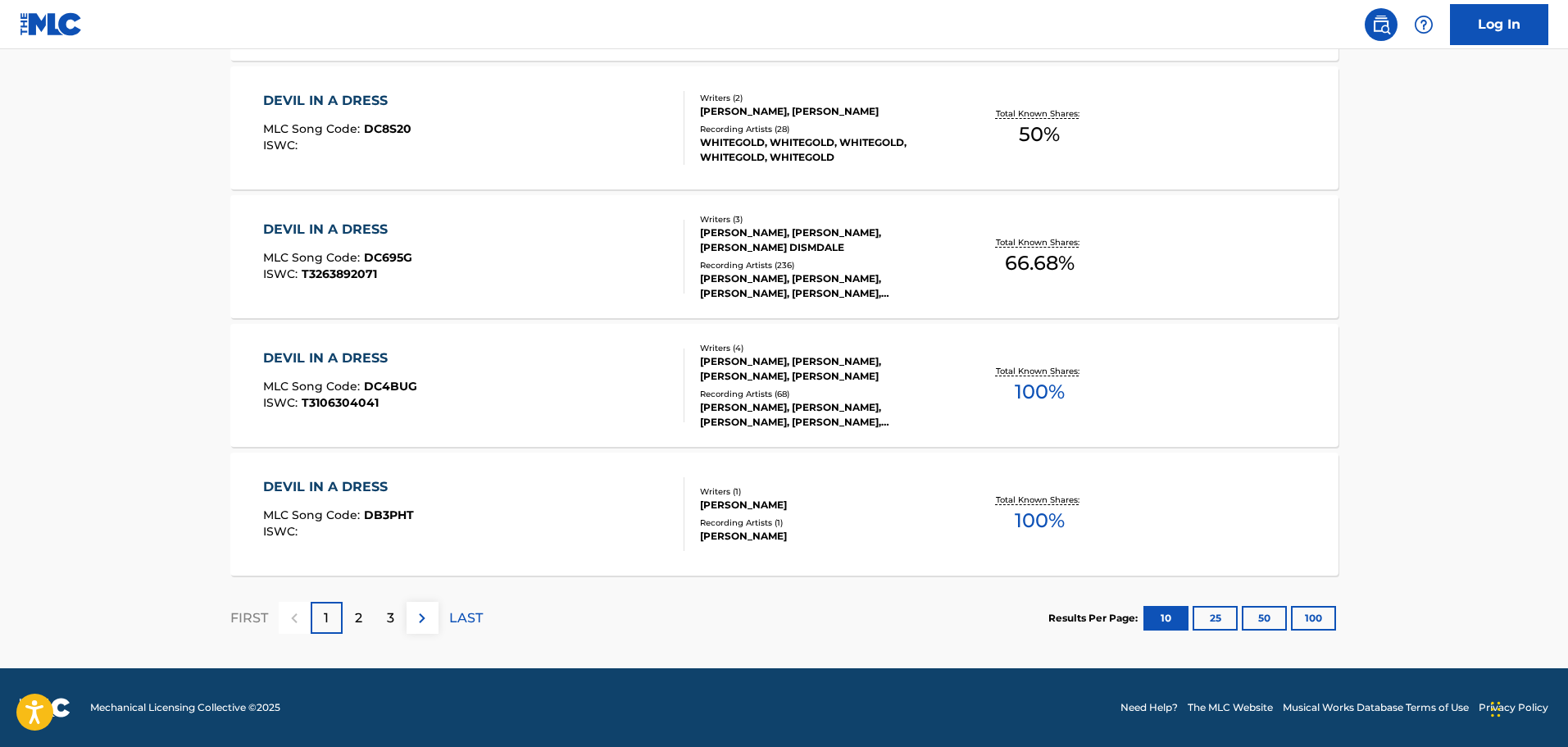
scroll to position [164, 0]
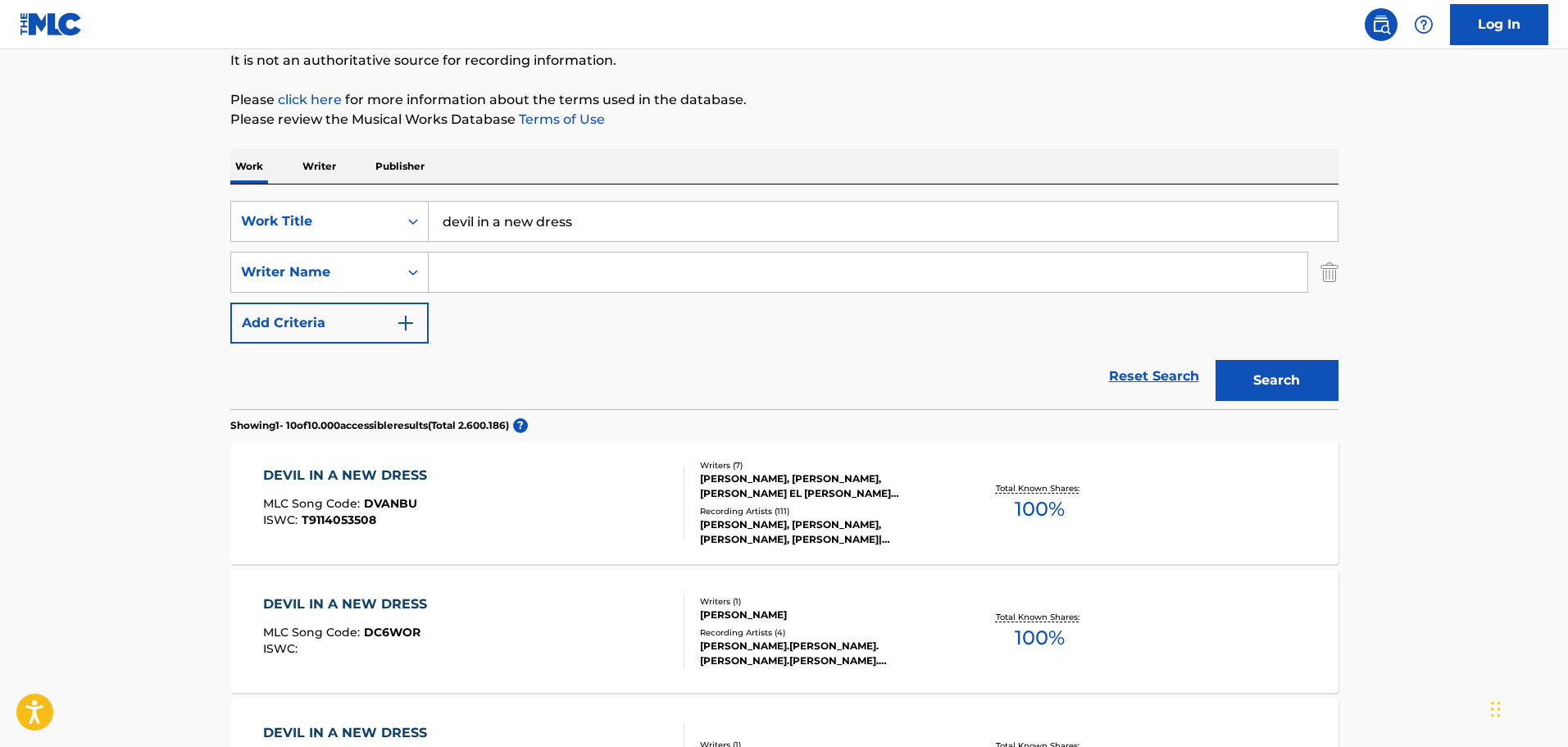
click at [589, 219] on input "devil in a new dress" at bounding box center [883, 221] width 909 height 39
drag, startPoint x: 580, startPoint y: 210, endPoint x: 245, endPoint y: 165, distance: 338.0
click at [567, 348] on div "Reset Search Search" at bounding box center [784, 376] width 1109 height 65
click at [549, 285] on input "Search Form" at bounding box center [868, 272] width 878 height 39
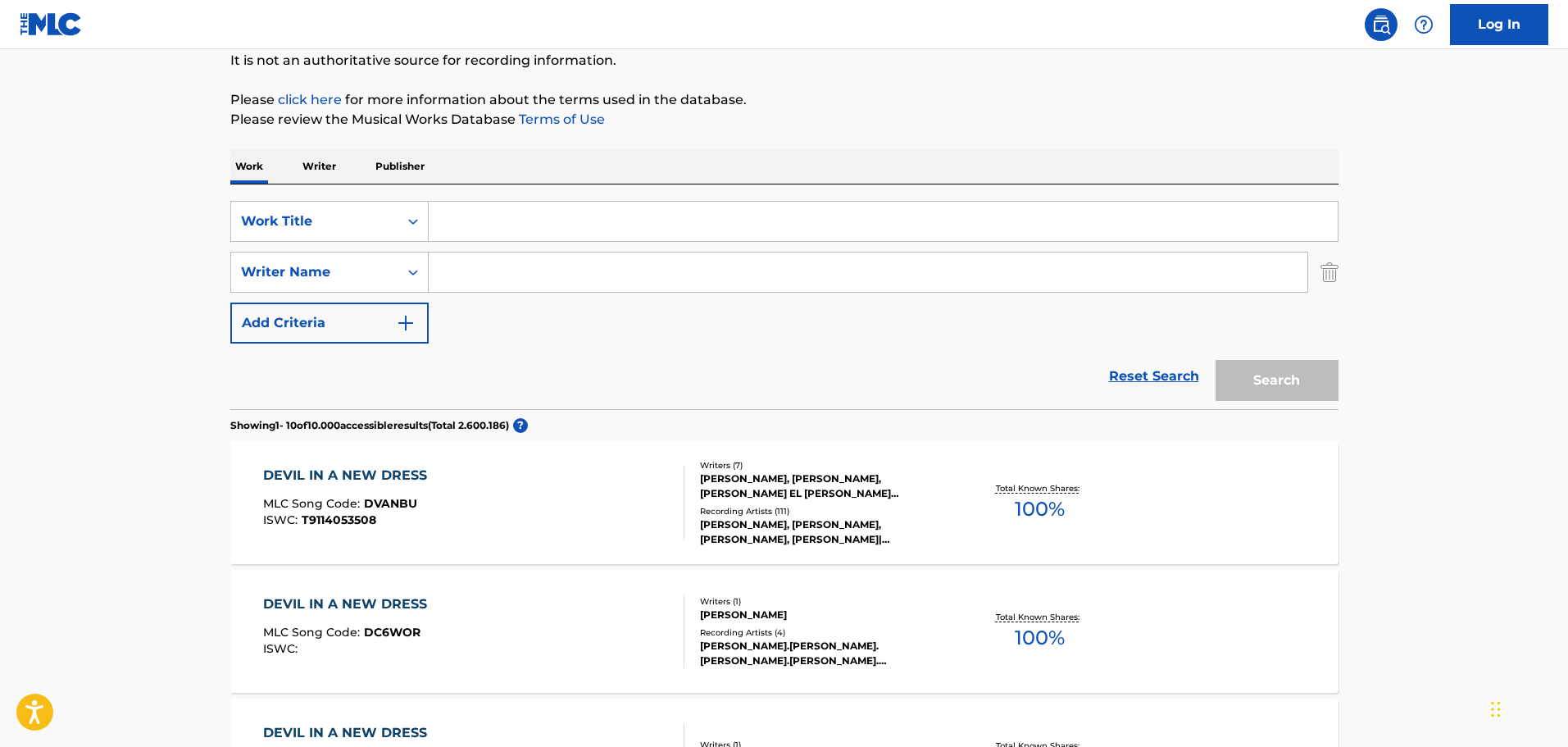
click at [549, 284] on input "Search Form" at bounding box center [868, 272] width 878 height 39
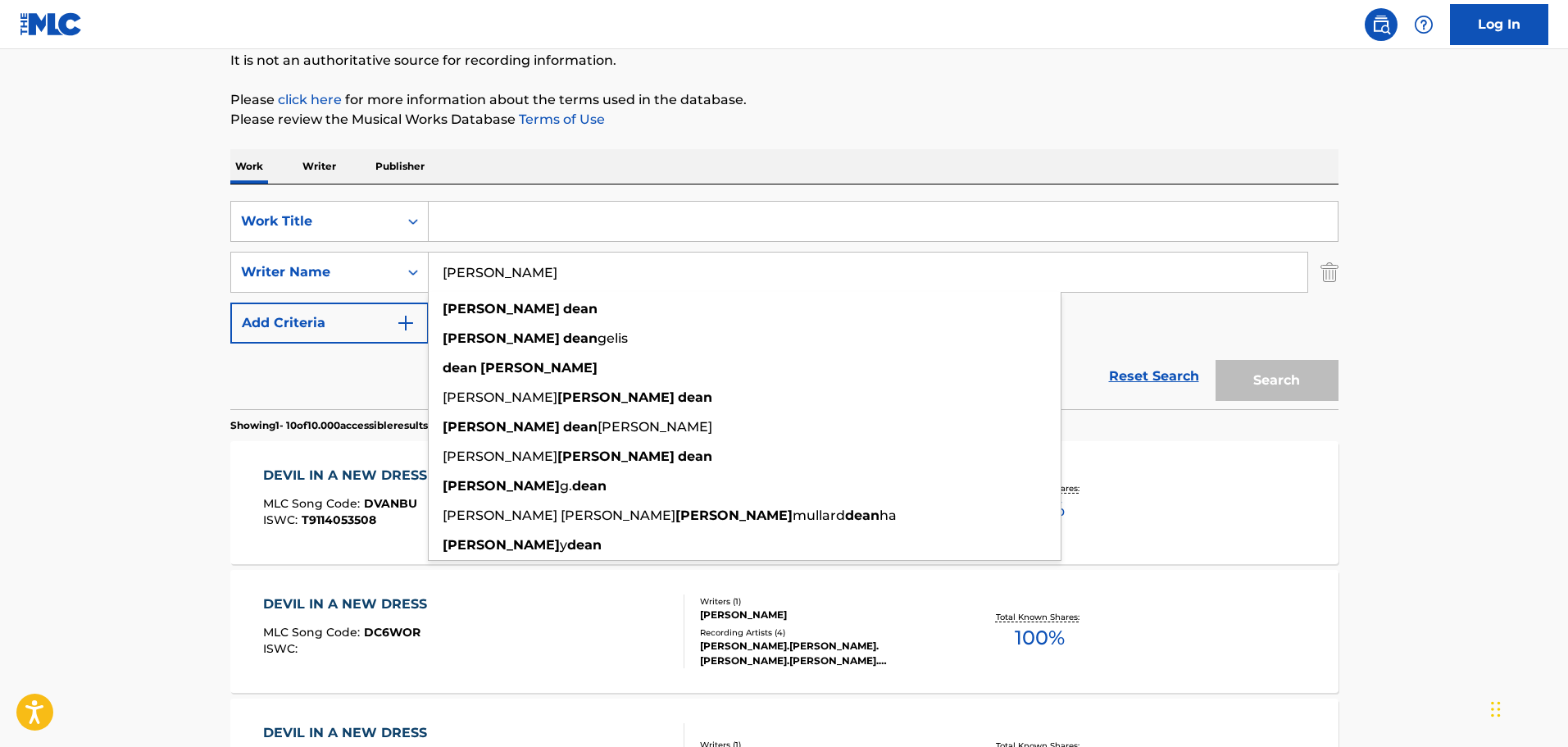
type input "Mike Dean"
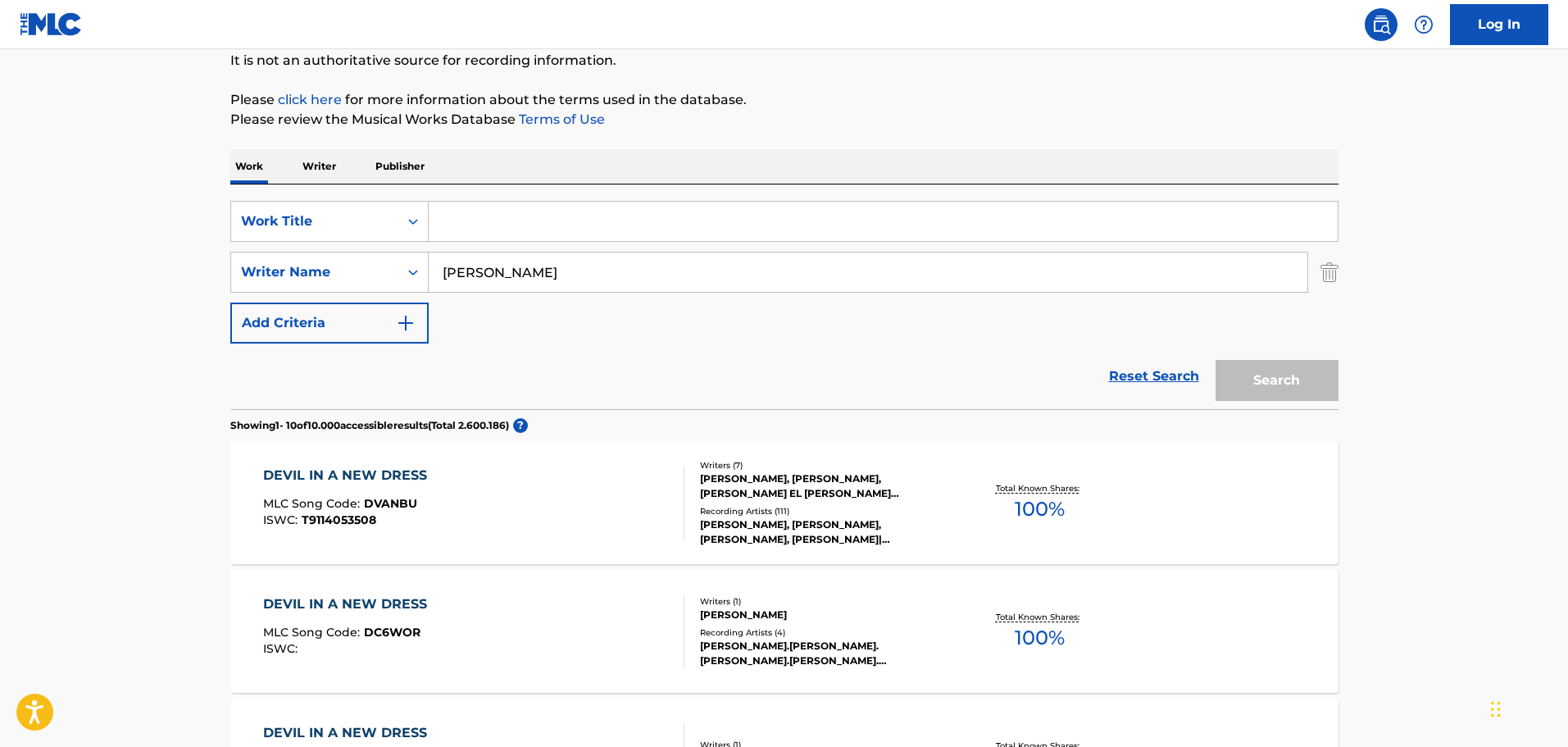
click at [1277, 354] on div "Search" at bounding box center [1272, 376] width 131 height 65
click at [1277, 356] on div "Search" at bounding box center [1272, 376] width 131 height 65
drag, startPoint x: 1275, startPoint y: 374, endPoint x: 1133, endPoint y: 167, distance: 251.0
click at [1274, 374] on div "Search" at bounding box center [1272, 376] width 131 height 65
click at [586, 223] on input "Search Form" at bounding box center [883, 221] width 909 height 39
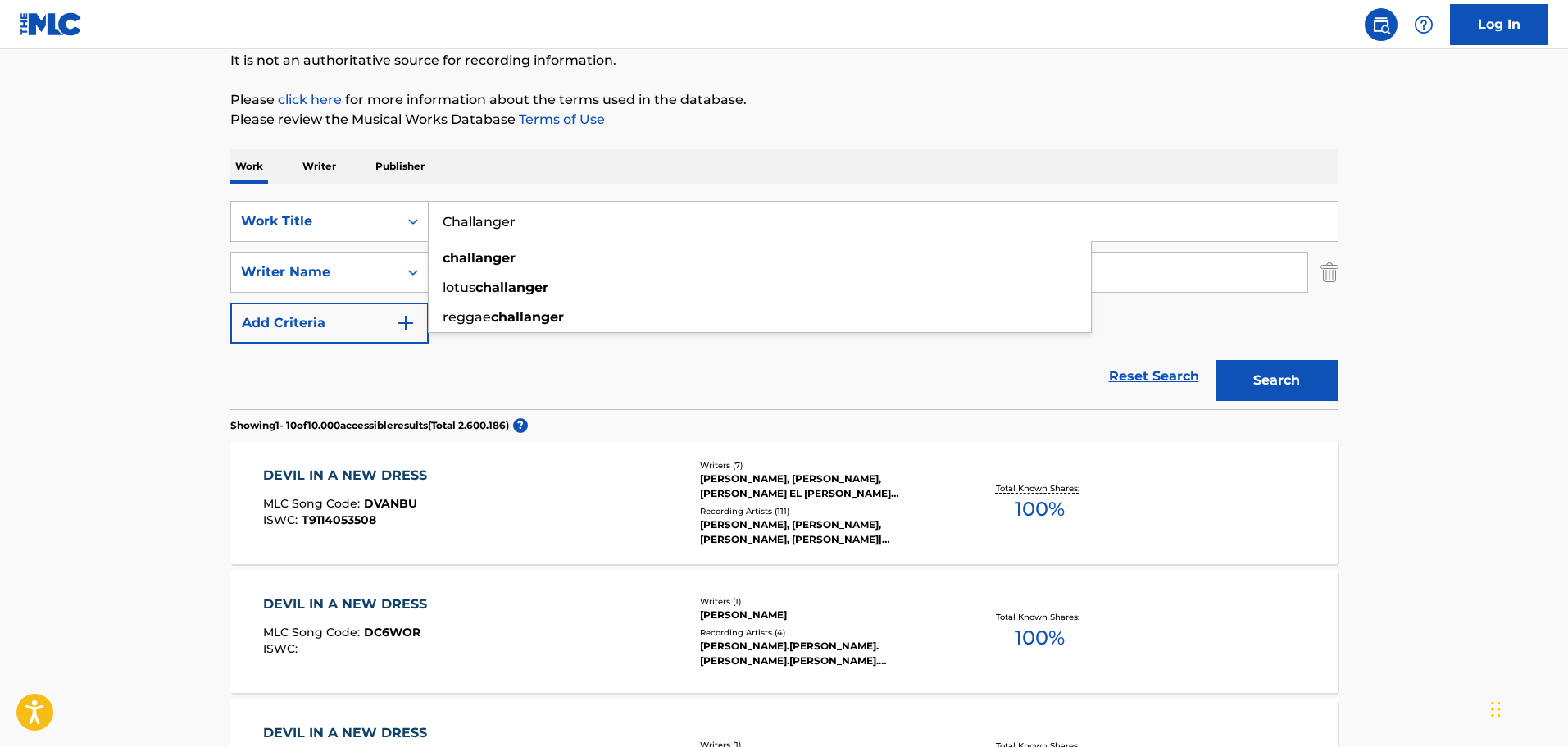
type input "Challanger"
click at [1311, 382] on button "Search" at bounding box center [1277, 381] width 123 height 41
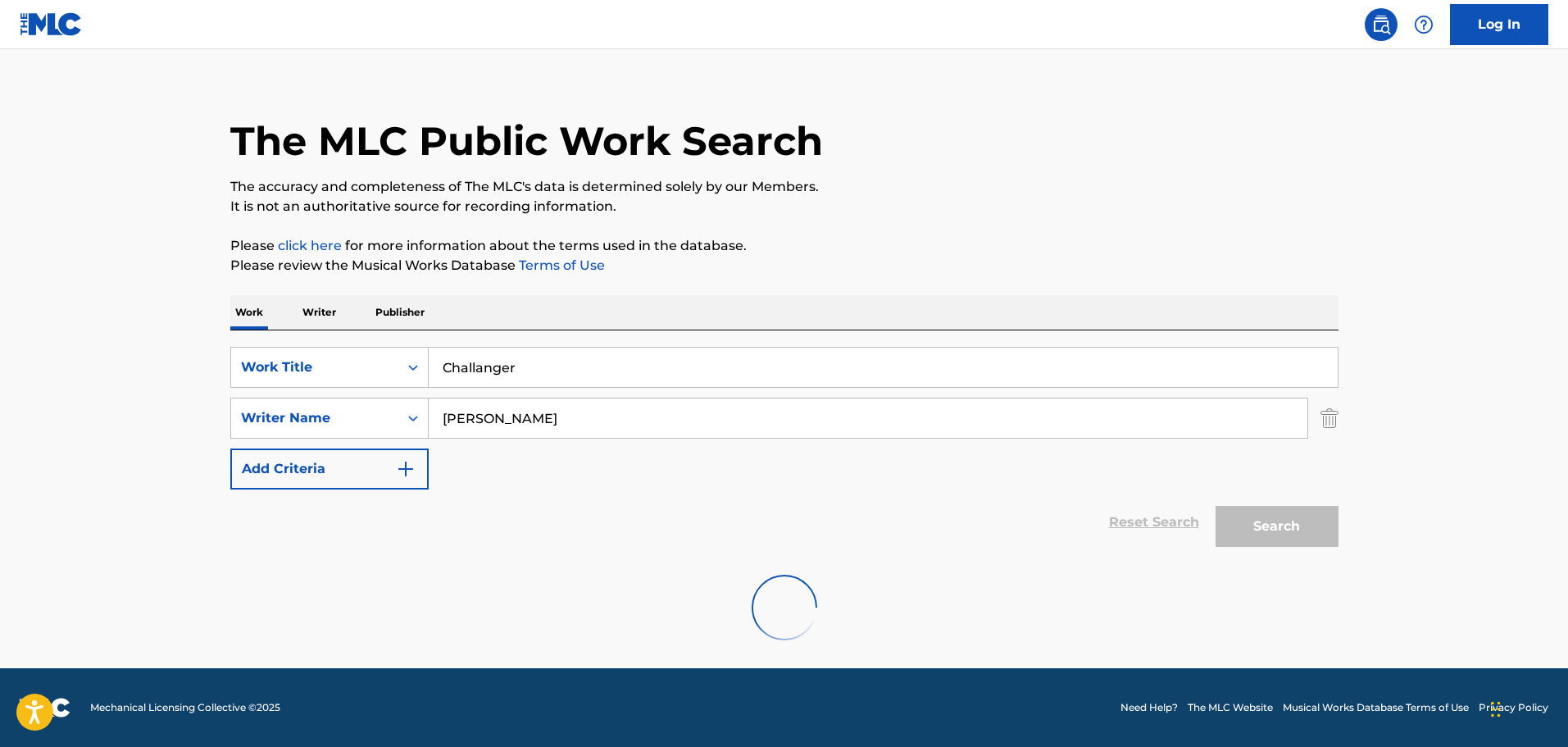
scroll to position [0, 0]
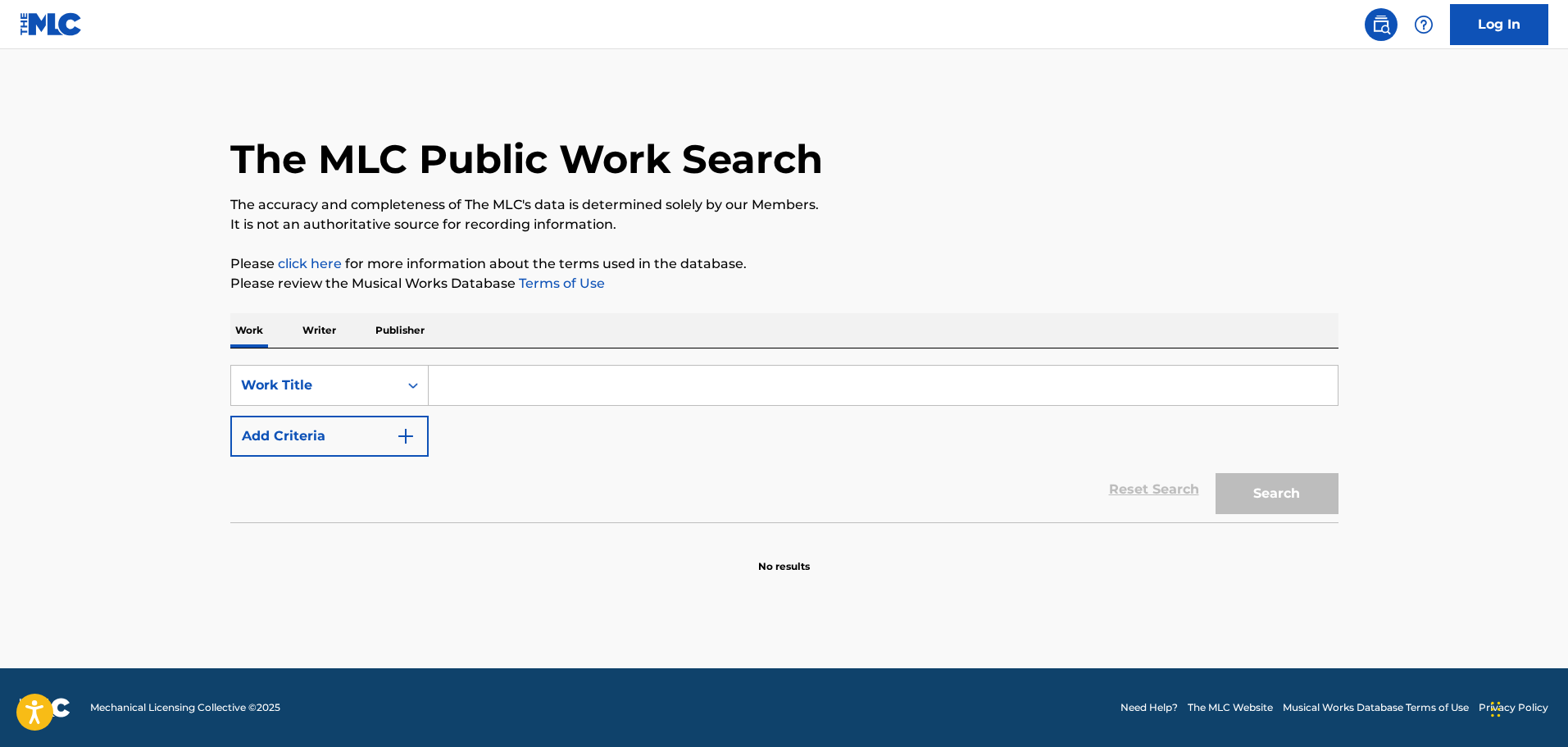
click at [519, 364] on div "SearchWithCriteria44a1e59c-3133-4a4c-89d8-d5f75c05707c Work Title Add Criteria …" at bounding box center [784, 435] width 1109 height 174
click at [519, 369] on input "Search Form" at bounding box center [883, 385] width 909 height 39
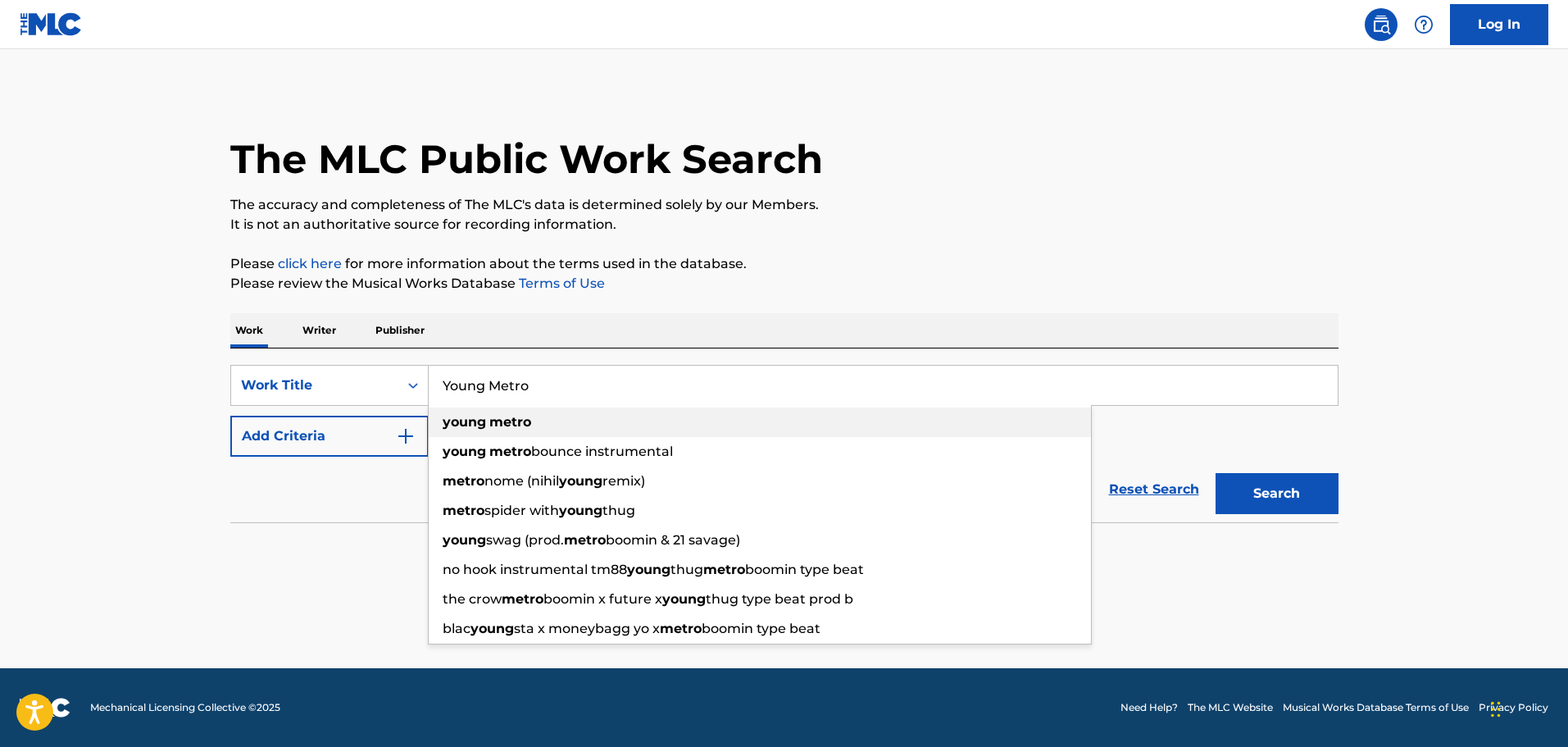
click at [493, 423] on strong "metro" at bounding box center [510, 421] width 42 height 15
type input "young metro"
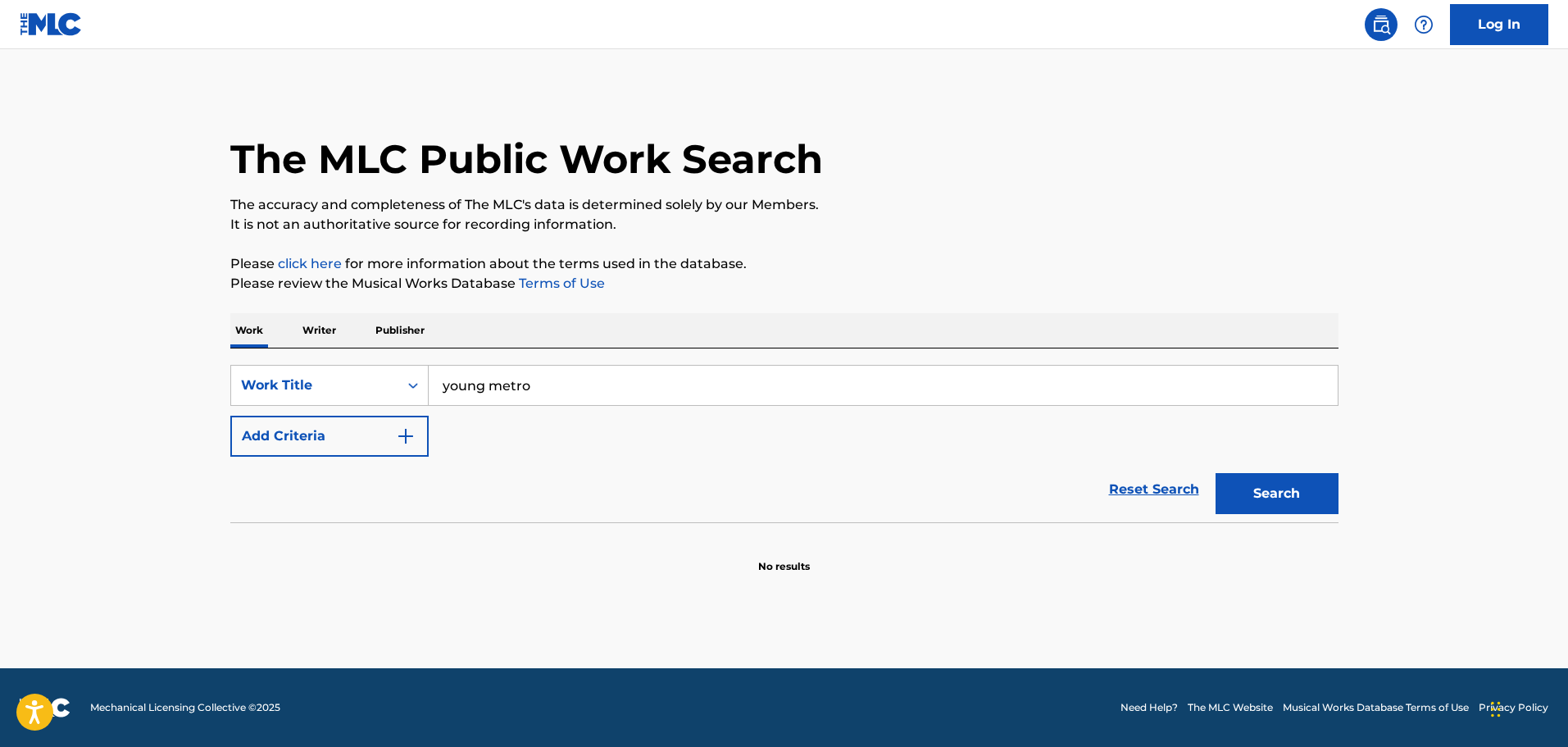
click at [413, 434] on img "Search Form" at bounding box center [406, 436] width 20 height 20
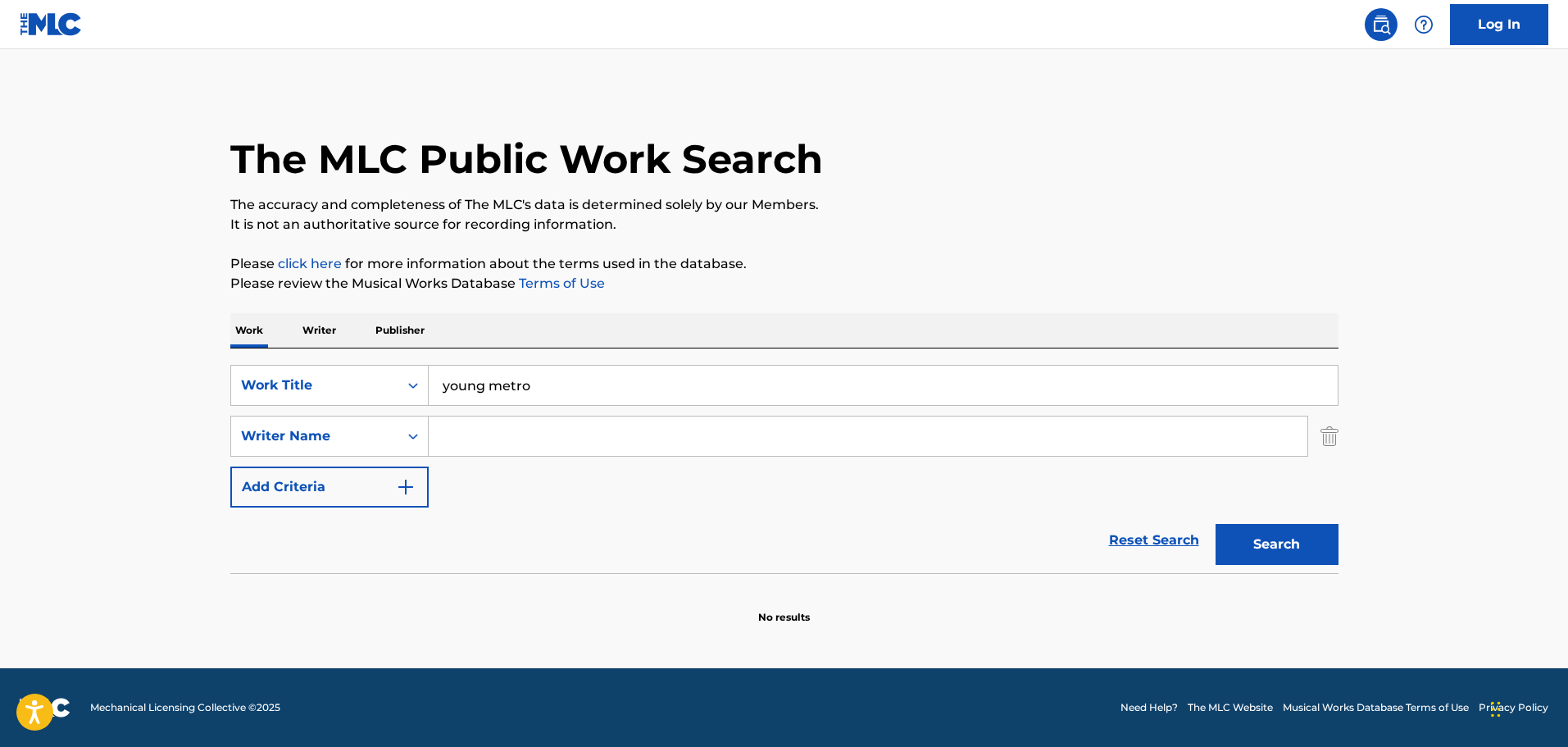
click at [539, 443] on input "Search Form" at bounding box center [868, 436] width 878 height 39
type input "f"
click at [494, 441] on input "Search Form" at bounding box center [868, 436] width 878 height 39
click at [551, 425] on input "Search Form" at bounding box center [868, 436] width 878 height 39
type input "[PERSON_NAME]"
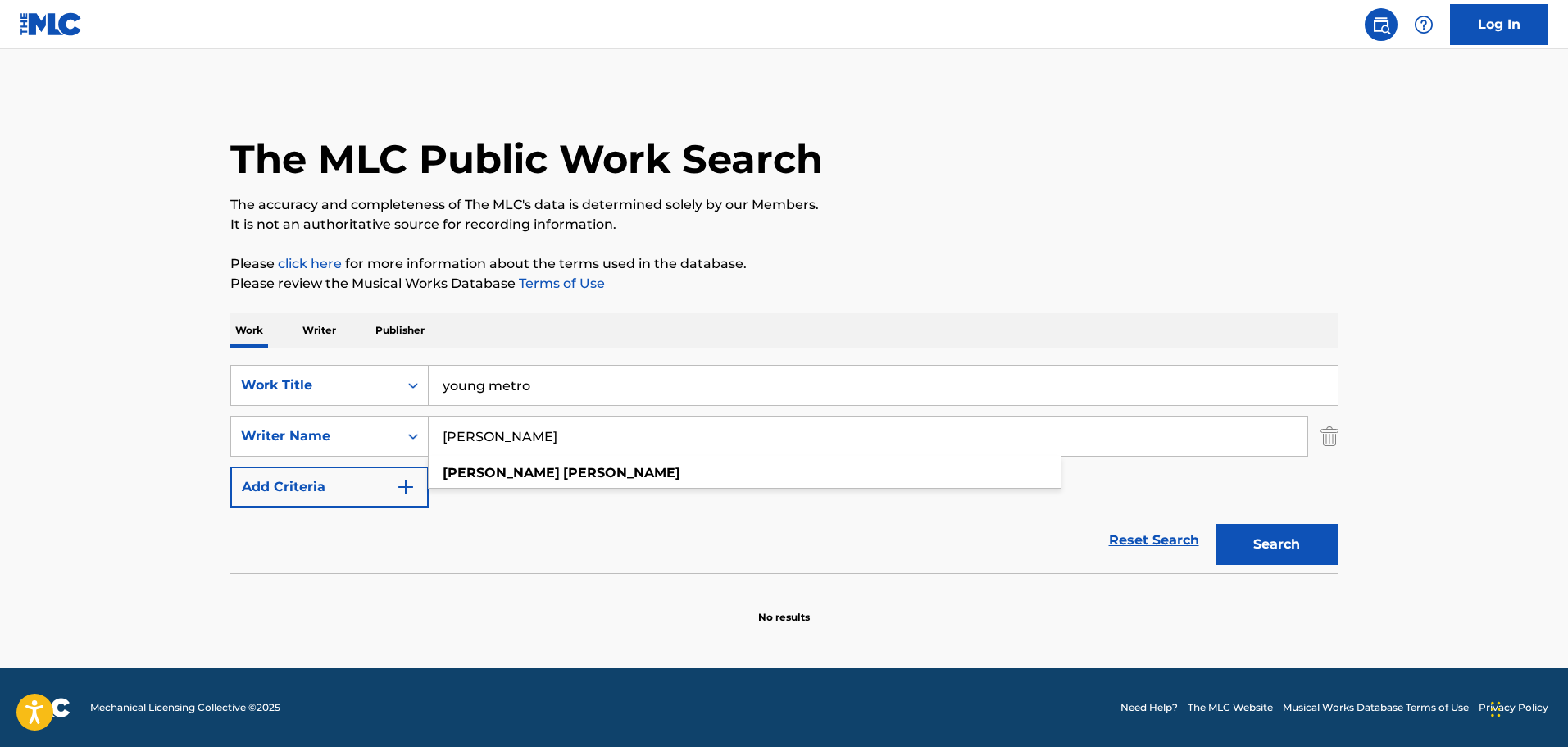
click at [1245, 550] on button "Search" at bounding box center [1277, 545] width 123 height 41
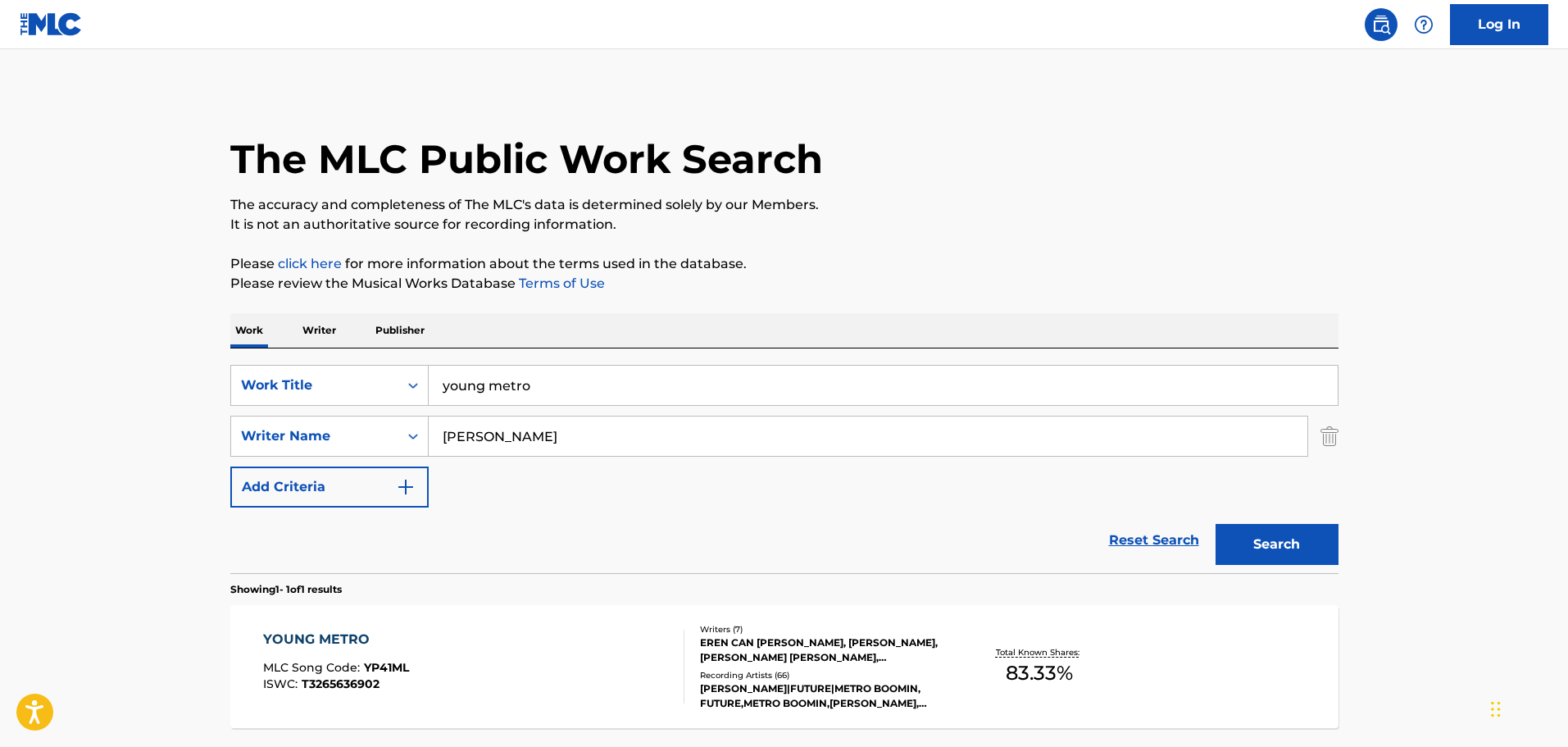
click at [787, 644] on div "EREN CAN [PERSON_NAME], [PERSON_NAME], [PERSON_NAME] [PERSON_NAME], [PERSON_NAM…" at bounding box center [824, 649] width 247 height 30
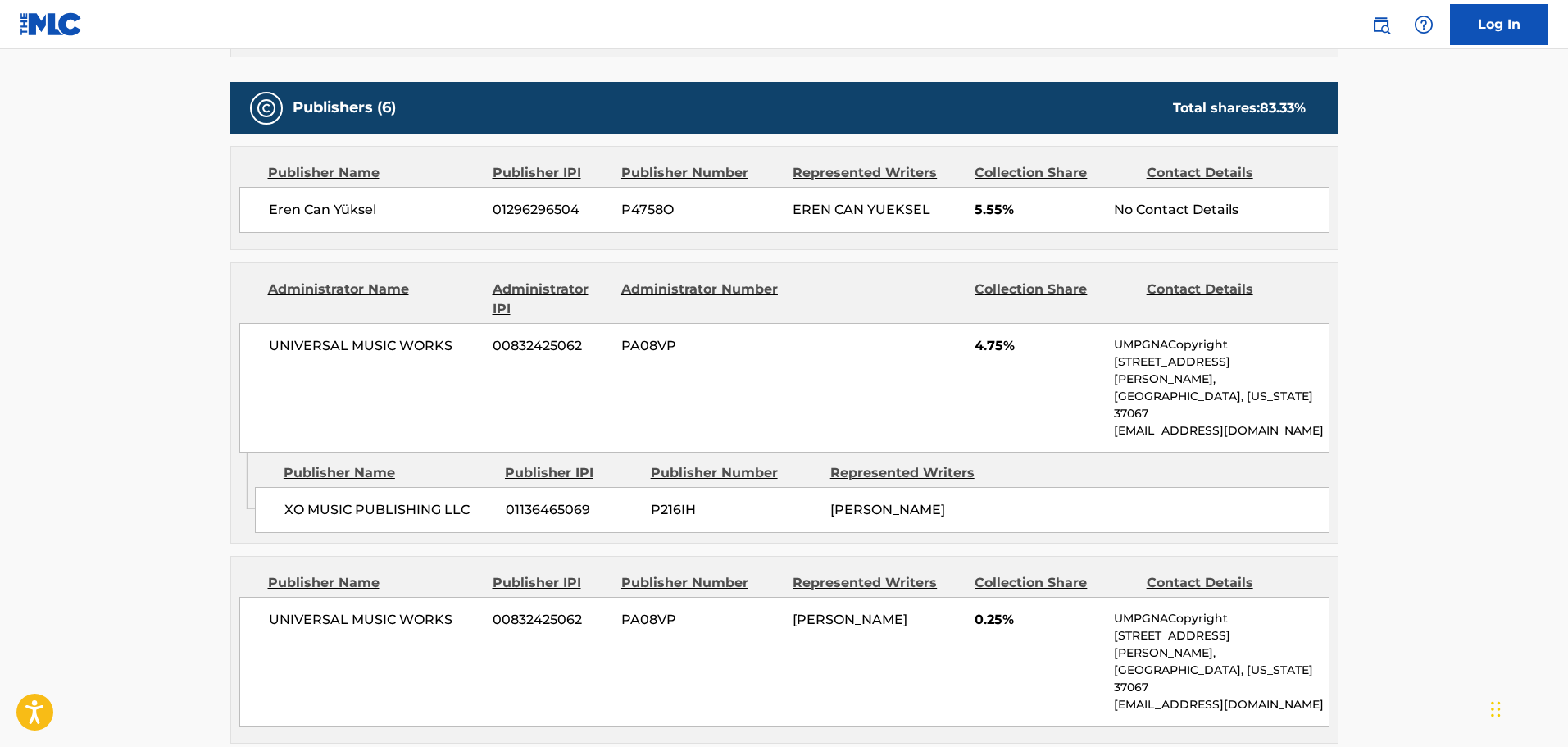
scroll to position [820, 0]
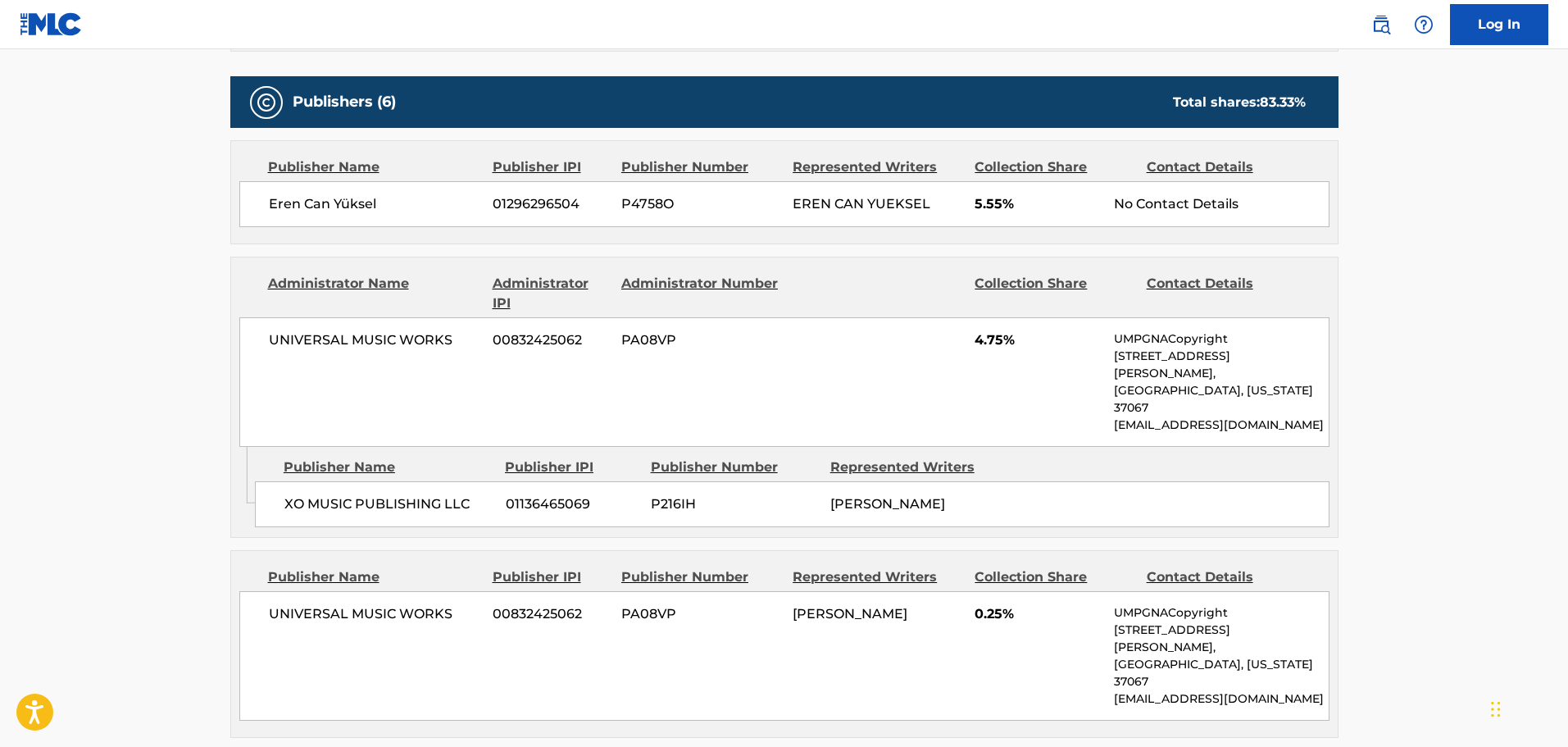
click at [286, 494] on span "XO MUSIC PUBLISHING LLC" at bounding box center [389, 504] width 209 height 20
drag, startPoint x: 286, startPoint y: 467, endPoint x: 462, endPoint y: 470, distance: 176.0
click at [462, 494] on span "XO MUSIC PUBLISHING LLC" at bounding box center [389, 504] width 209 height 20
copy span "XO MUSIC PUBLISHING LLC"
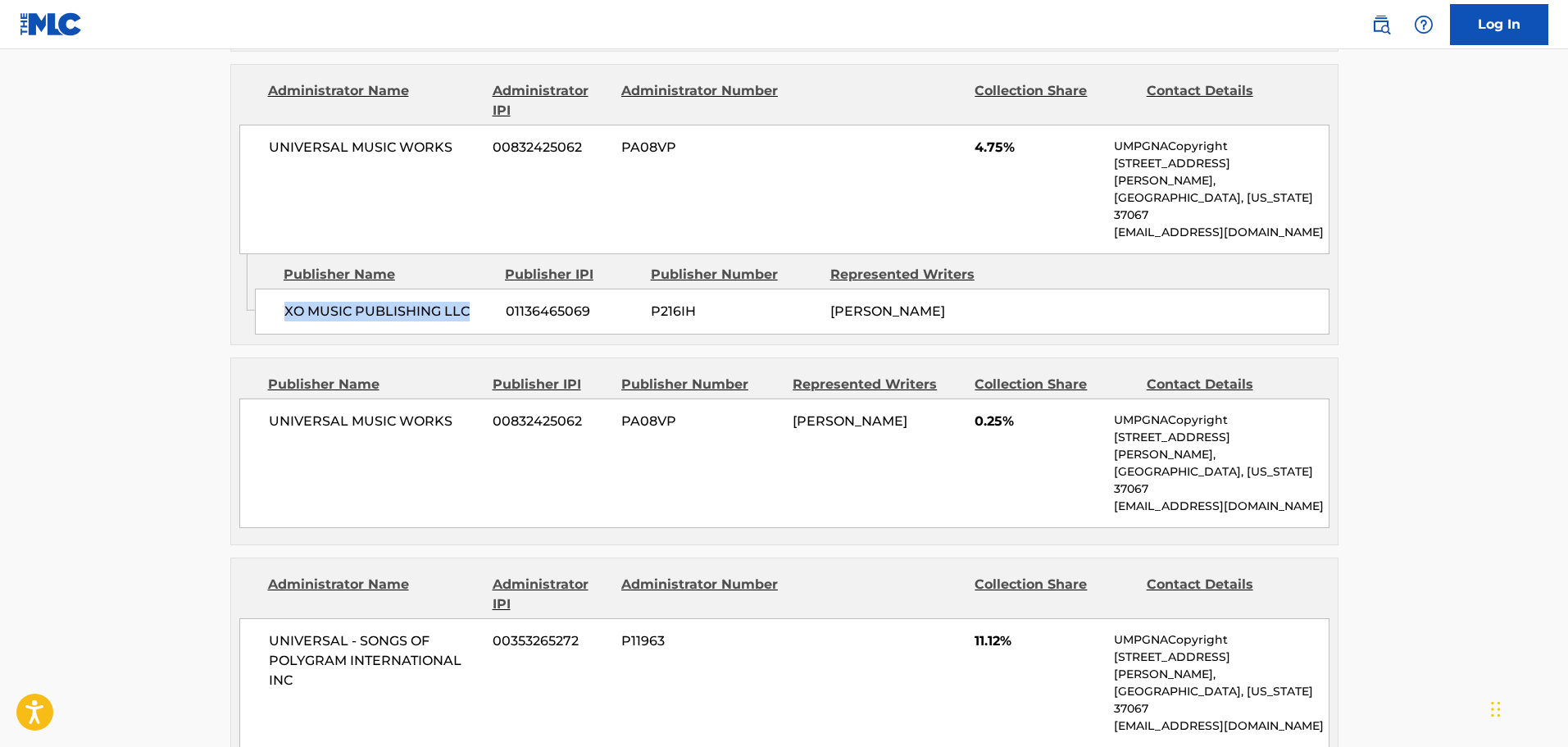
scroll to position [983, 0]
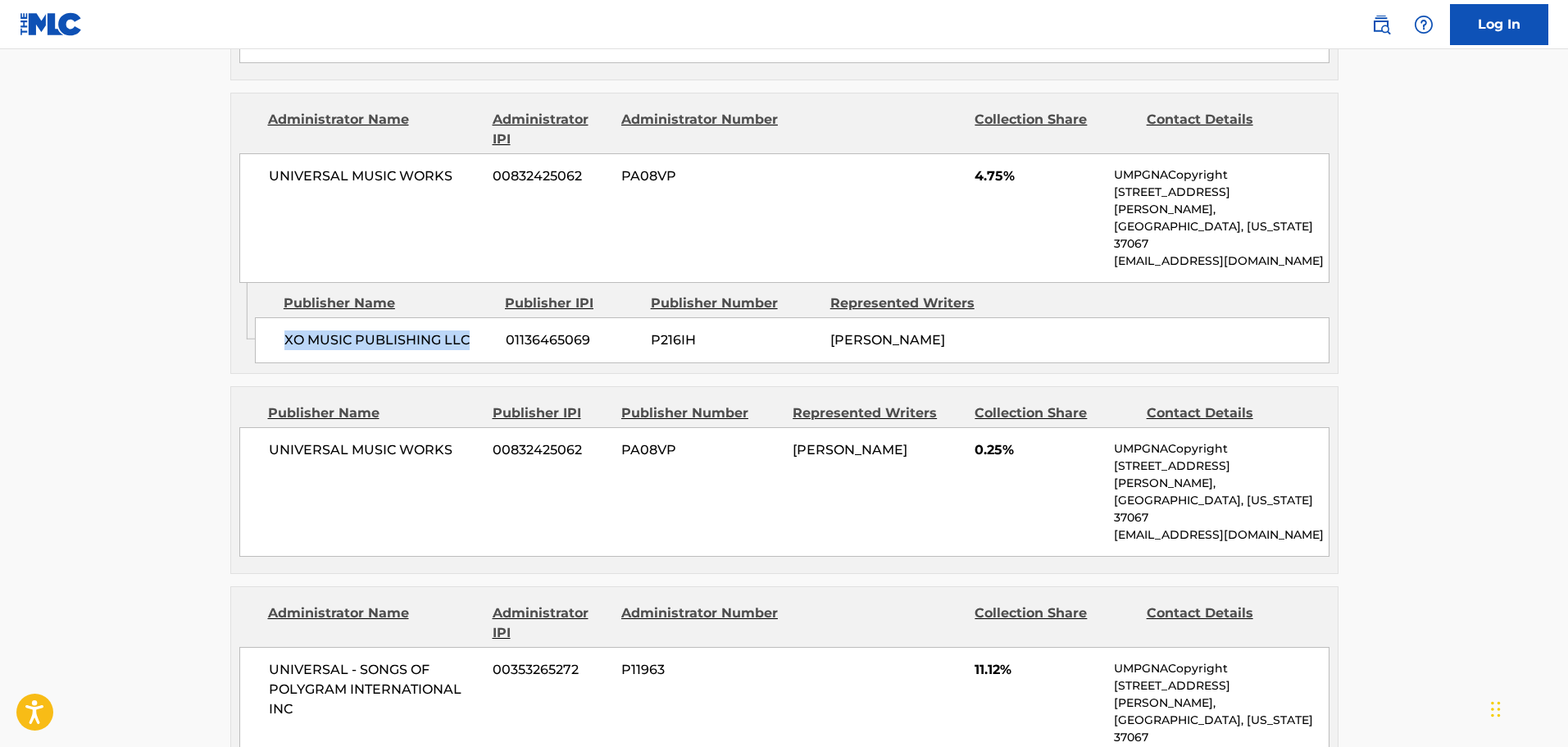
click at [290, 331] on span "XO MUSIC PUBLISHING LLC" at bounding box center [389, 340] width 209 height 20
drag, startPoint x: 291, startPoint y: 303, endPoint x: 430, endPoint y: 298, distance: 139.1
click at [430, 331] on span "XO MUSIC PUBLISHING LLC" at bounding box center [389, 340] width 209 height 20
click at [303, 331] on span "XO MUSIC PUBLISHING LLC" at bounding box center [389, 340] width 209 height 20
click at [293, 331] on span "XO MUSIC PUBLISHING LLC" at bounding box center [389, 340] width 209 height 20
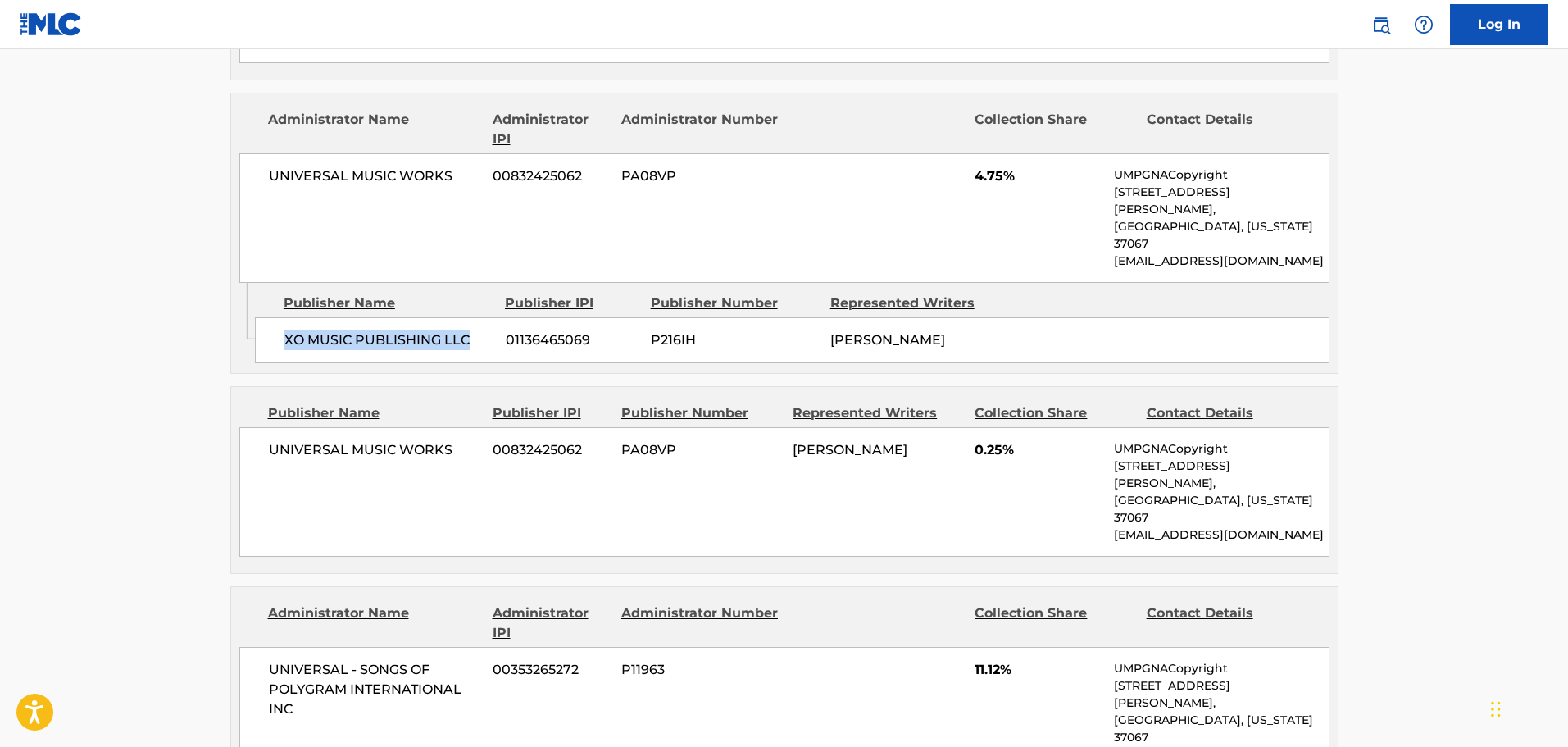
drag, startPoint x: 293, startPoint y: 305, endPoint x: 450, endPoint y: 305, distance: 157.0
click at [450, 331] on span "XO MUSIC PUBLISHING LLC" at bounding box center [389, 340] width 209 height 20
click at [554, 331] on span "01136465069" at bounding box center [572, 340] width 133 height 20
copy span "01136465069"
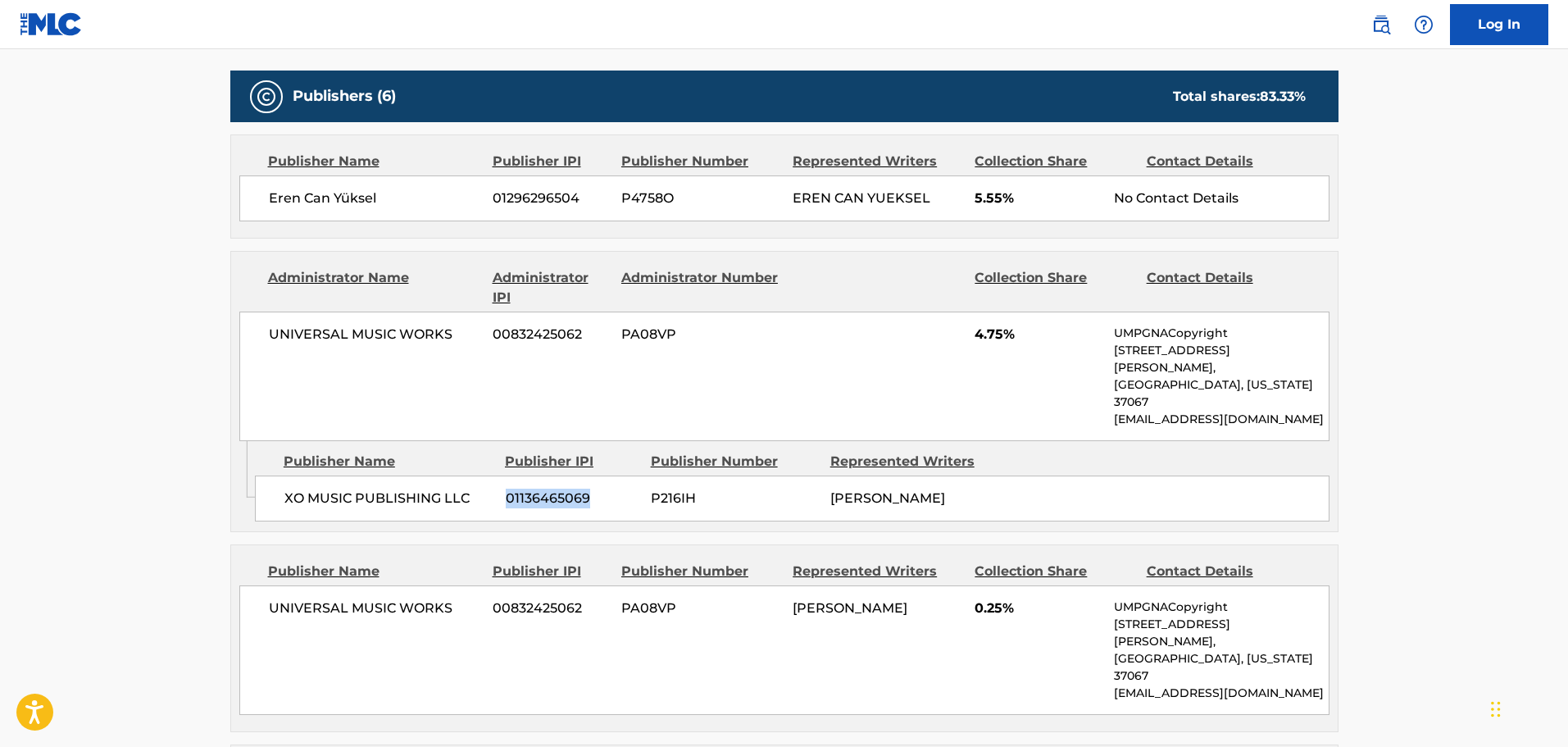
scroll to position [820, 0]
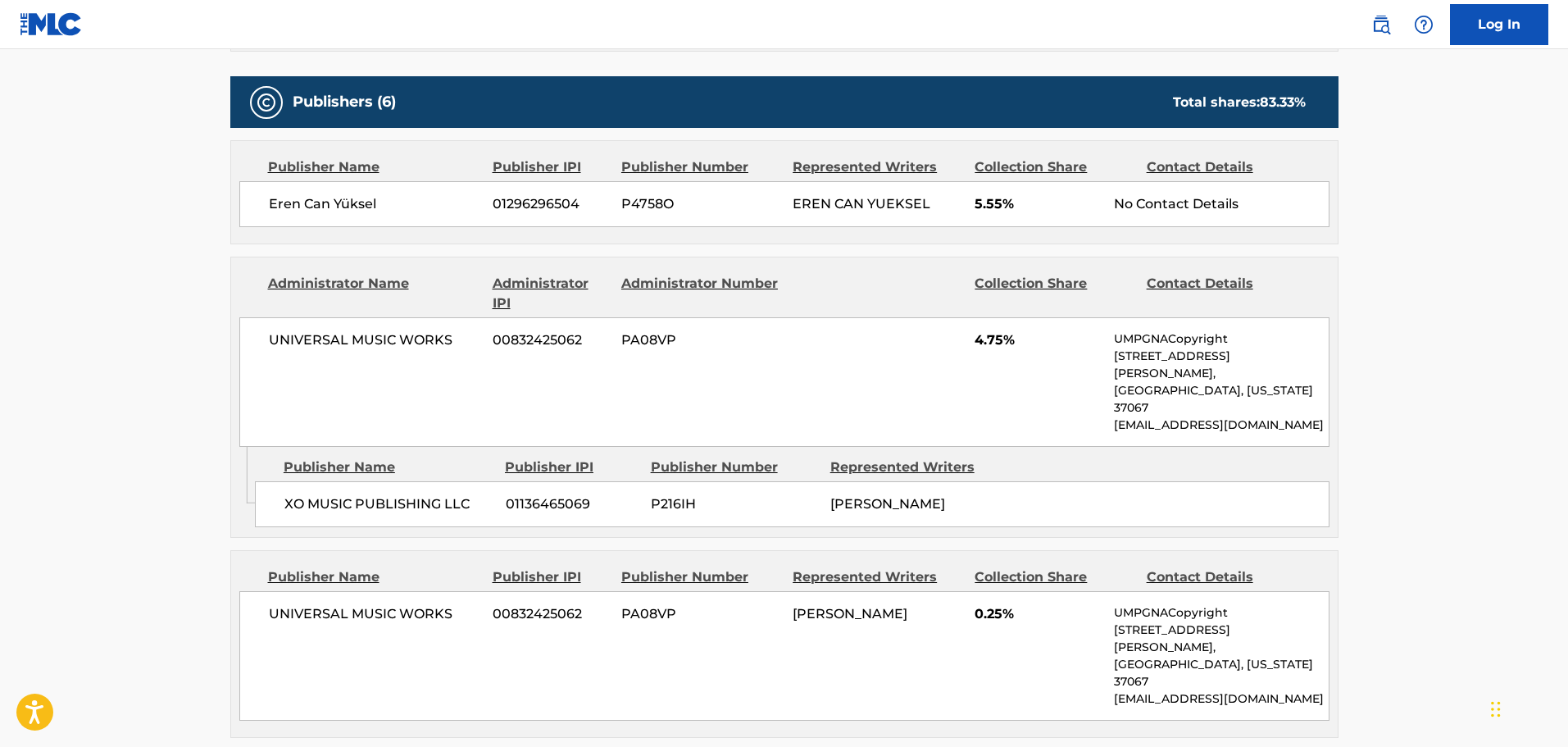
click at [278, 338] on span "UNIVERSAL MUSIC WORKS" at bounding box center [374, 340] width 212 height 20
drag, startPoint x: 278, startPoint y: 338, endPoint x: 423, endPoint y: 338, distance: 145.0
click at [423, 338] on span "UNIVERSAL MUSIC WORKS" at bounding box center [374, 340] width 212 height 20
copy span "UNIVERSAL MUSIC WORKS"
click at [283, 481] on div "XO MUSIC PUBLISHING LLC 01136465069 P216IH [PERSON_NAME]" at bounding box center [793, 503] width 1075 height 46
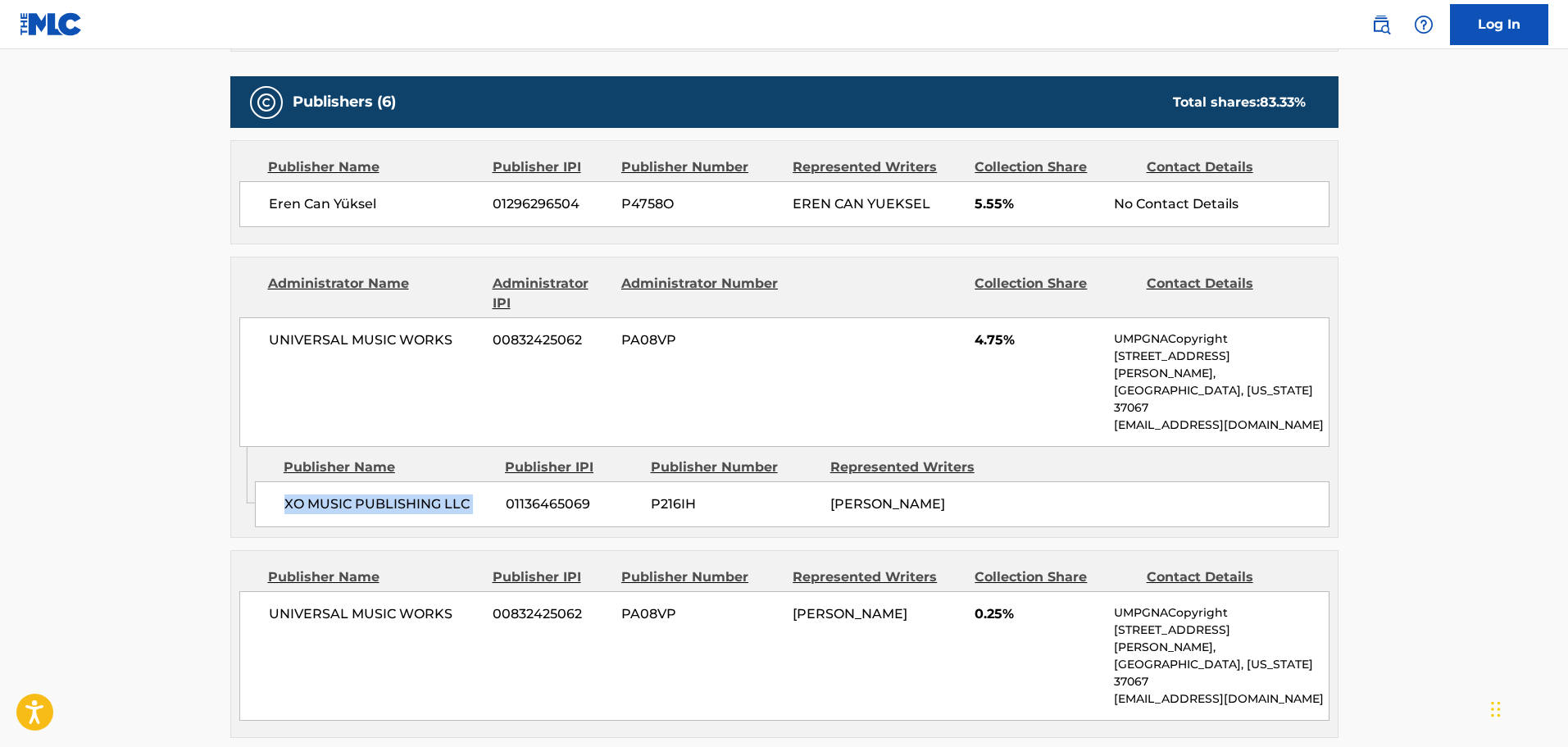
drag, startPoint x: 283, startPoint y: 460, endPoint x: 475, endPoint y: 460, distance: 192.0
click at [475, 481] on div "XO MUSIC PUBLISHING LLC 01136465069 P216IH [PERSON_NAME]" at bounding box center [793, 503] width 1075 height 46
copy div "XO MUSIC PUBLISHING LLC"
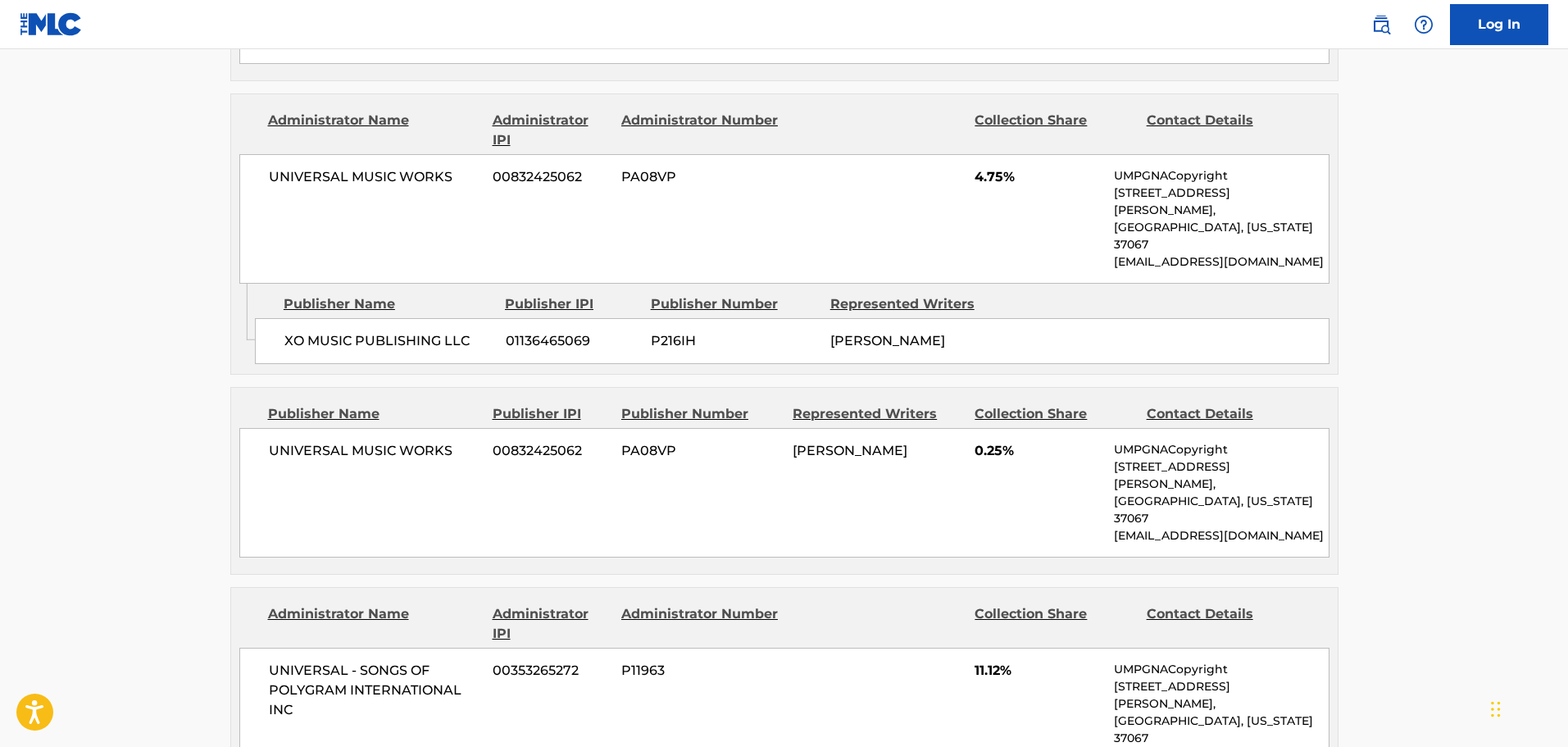
scroll to position [983, 0]
